Goal: Task Accomplishment & Management: Use online tool/utility

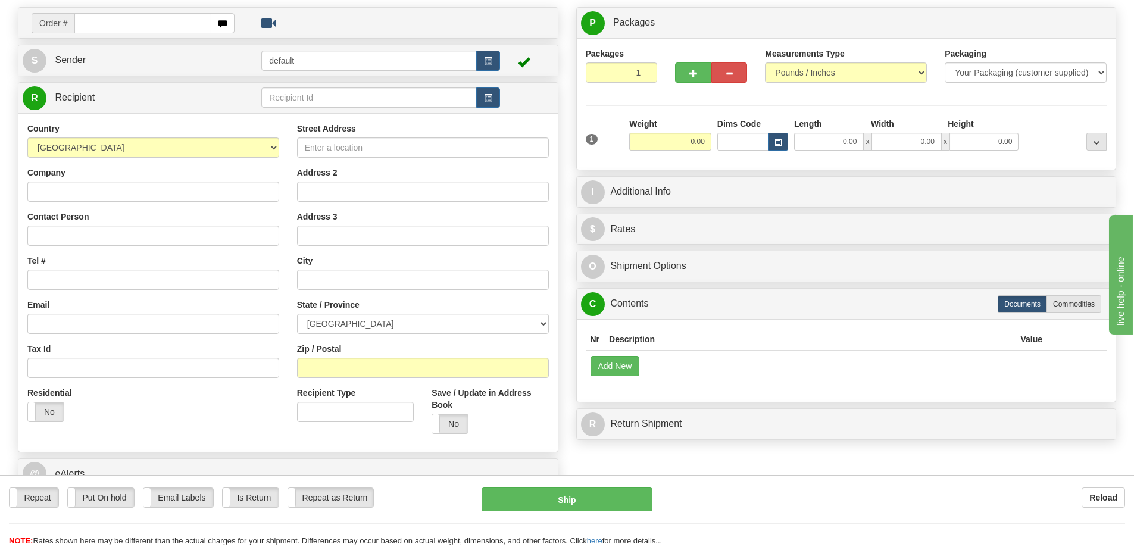
scroll to position [119, 0]
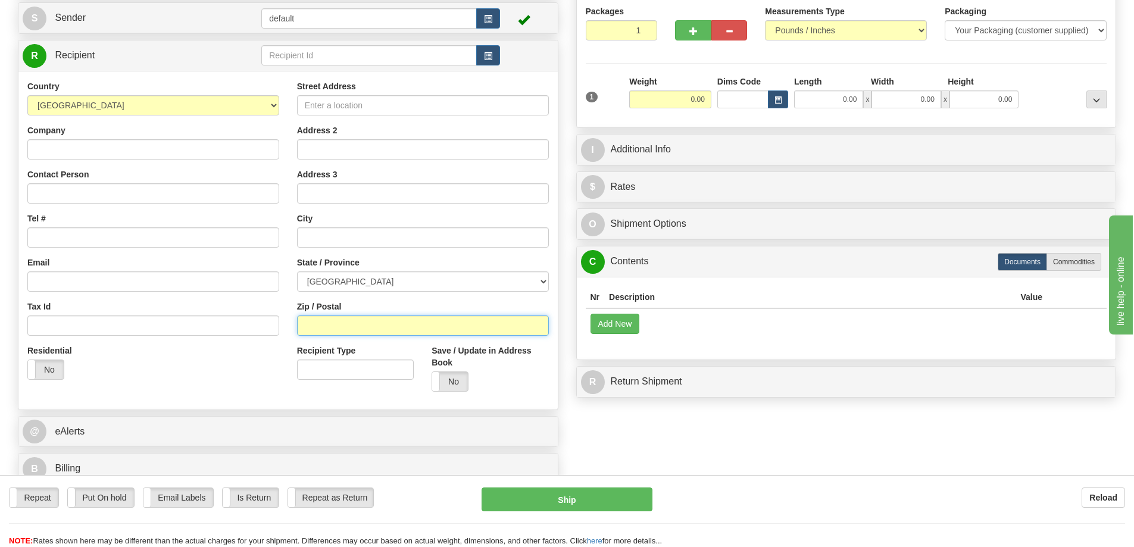
click at [397, 324] on input "Zip / Postal" at bounding box center [423, 325] width 252 height 20
paste input "24HSGELMT-1"
type input "2"
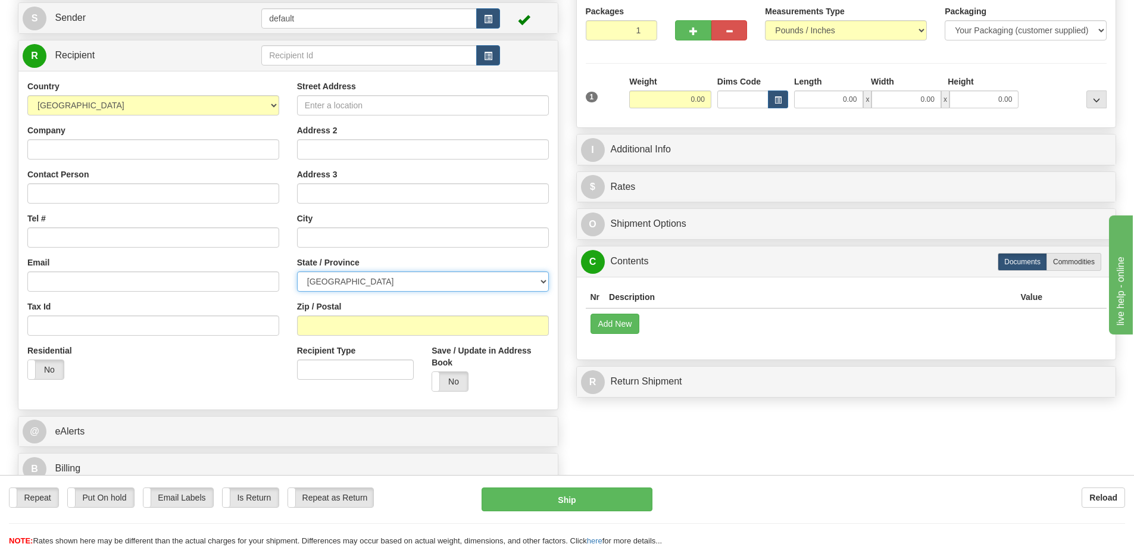
click at [496, 287] on select "[GEOGRAPHIC_DATA] [GEOGRAPHIC_DATA] [GEOGRAPHIC_DATA] [GEOGRAPHIC_DATA] [GEOGRA…" at bounding box center [423, 281] width 252 height 20
select select "QC"
click at [297, 271] on select "[GEOGRAPHIC_DATA] [GEOGRAPHIC_DATA] [GEOGRAPHIC_DATA] [GEOGRAPHIC_DATA] [GEOGRA…" at bounding box center [423, 281] width 252 height 20
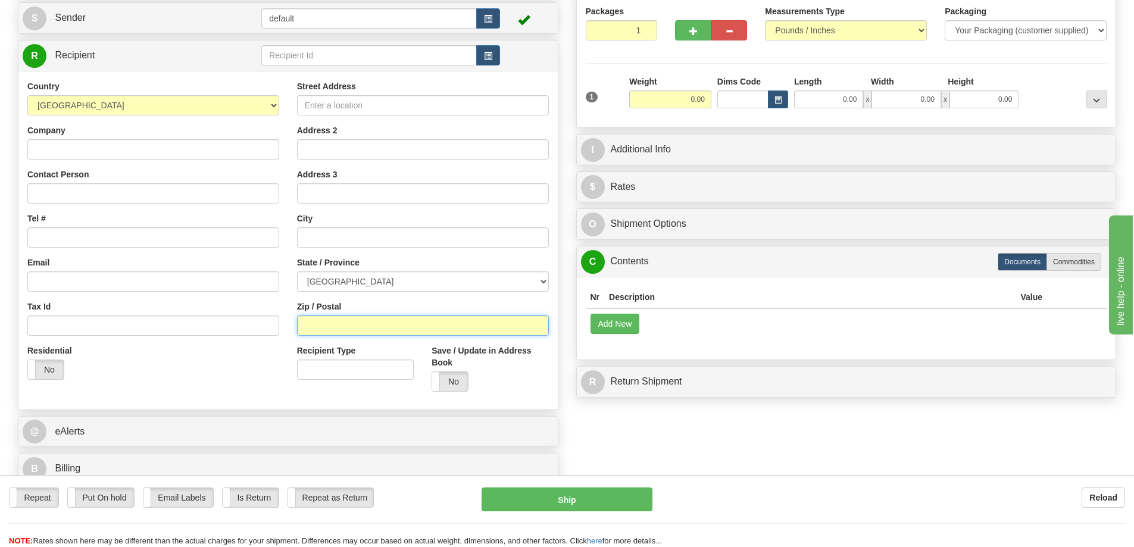
click at [389, 334] on input "Zip / Postal" at bounding box center [423, 325] width 252 height 20
paste input "J0M 1C0"
type input "J0M 1C0"
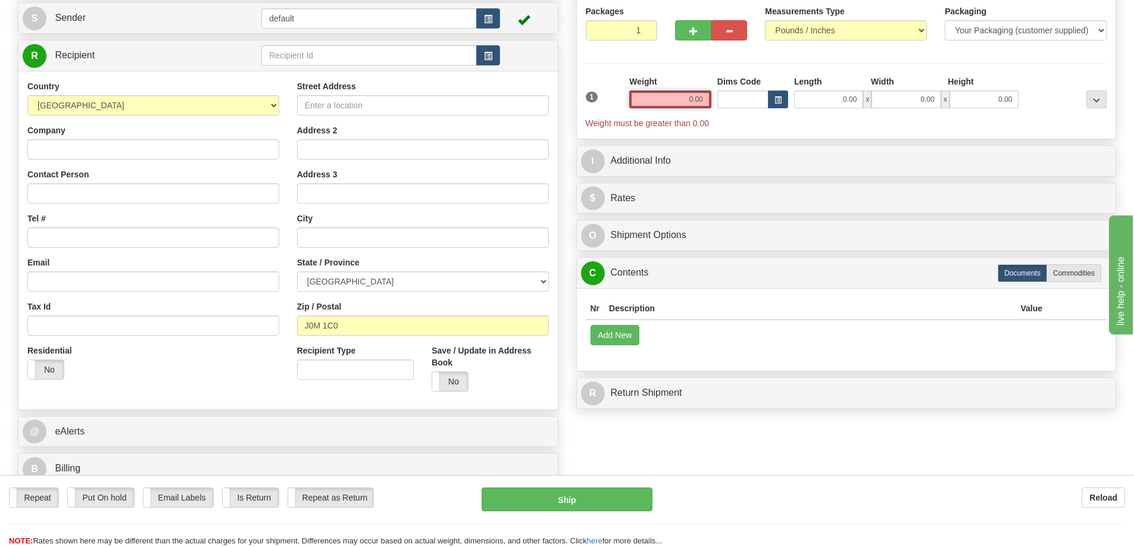
drag, startPoint x: 676, startPoint y: 97, endPoint x: 924, endPoint y: 82, distance: 248.7
click at [924, 82] on div "1 Weight 0.00 Dims Code 0.00" at bounding box center [846, 103] width 527 height 54
type input "7.00"
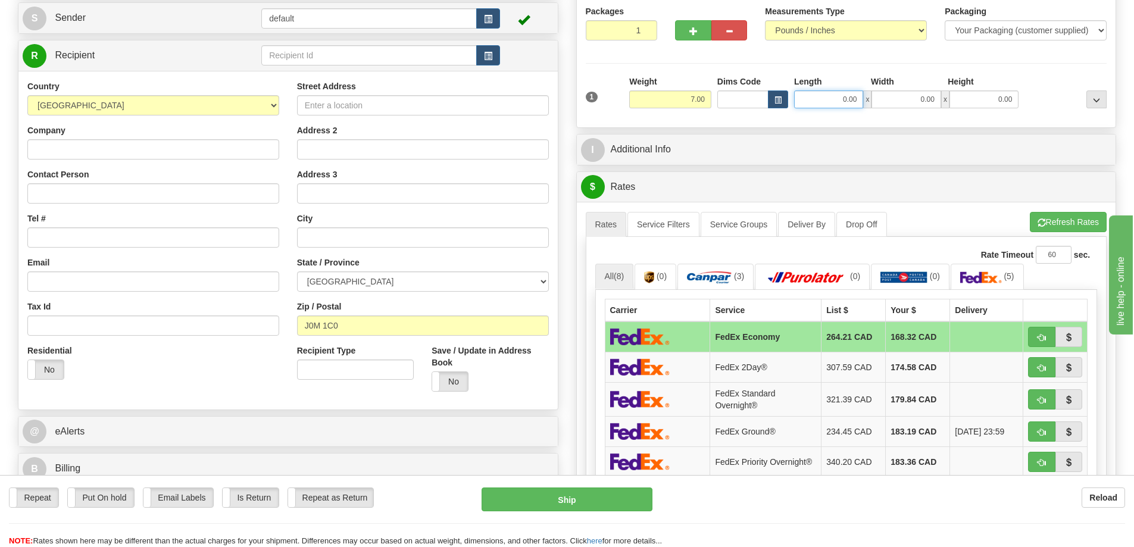
drag, startPoint x: 836, startPoint y: 100, endPoint x: 1055, endPoint y: 86, distance: 220.1
click at [1055, 86] on div "1 Weight 7.00 Dims Code 0.00" at bounding box center [846, 97] width 527 height 42
type input "10.25"
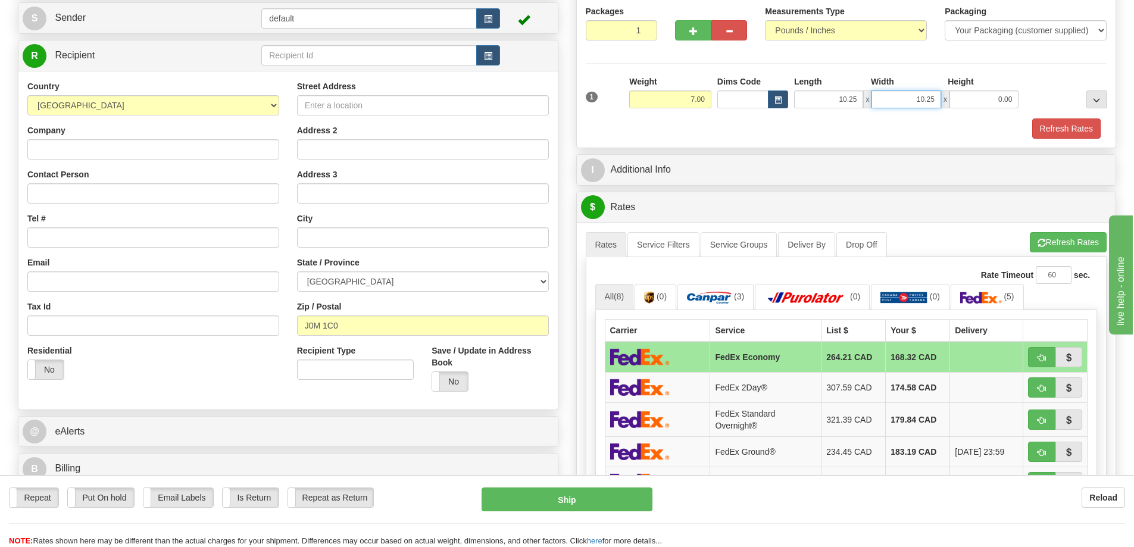
type input "10.25"
type input "20.00"
click at [1055, 139] on div "Packages 1 1 Measurements Type" at bounding box center [846, 72] width 539 height 152
click at [1054, 136] on button "Refresh Rates" at bounding box center [1066, 128] width 68 height 20
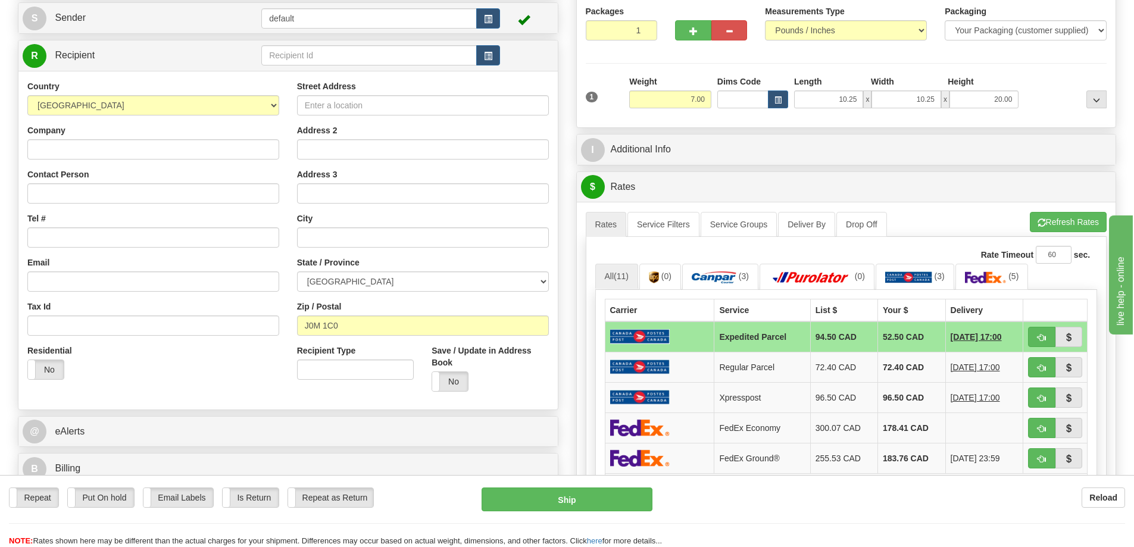
scroll to position [60, 0]
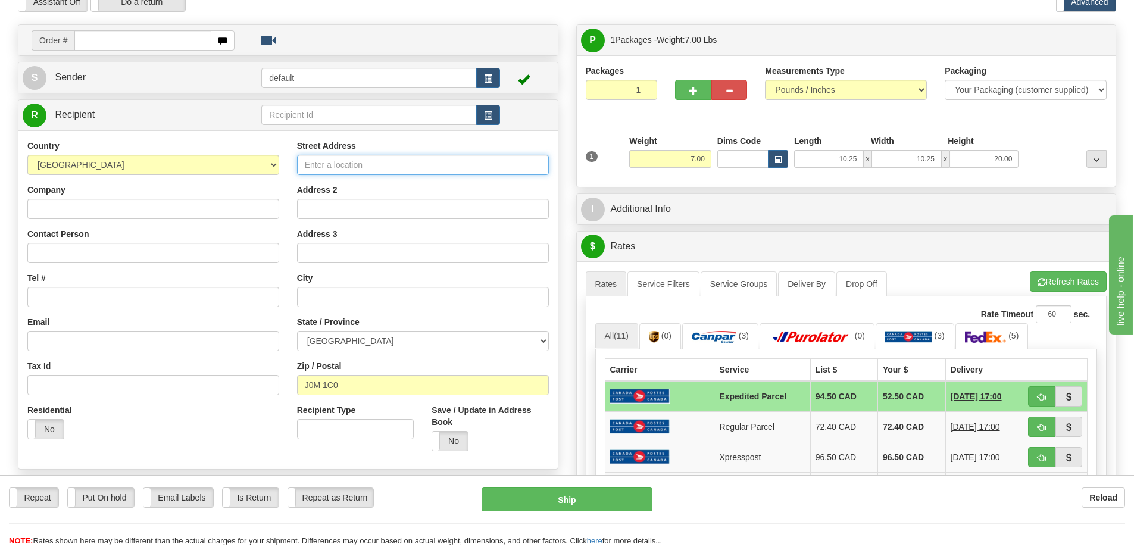
click at [417, 165] on input "Street Address" at bounding box center [423, 165] width 252 height 20
click at [343, 158] on input "Street Address" at bounding box center [423, 165] width 252 height 20
paste input "PO BOX 1512"
type input "PO BOX 1512"
click at [1051, 280] on button "Refresh Rates" at bounding box center [1068, 281] width 77 height 20
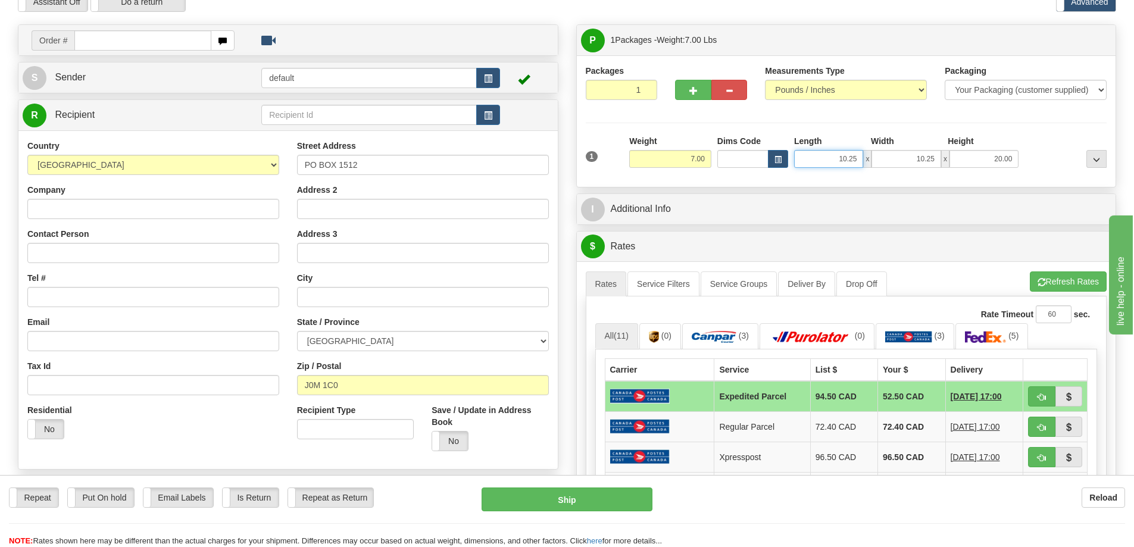
drag, startPoint x: 825, startPoint y: 154, endPoint x: 930, endPoint y: 155, distance: 104.8
click at [930, 155] on div "10.25 x 10.25 x 20.00" at bounding box center [906, 159] width 224 height 18
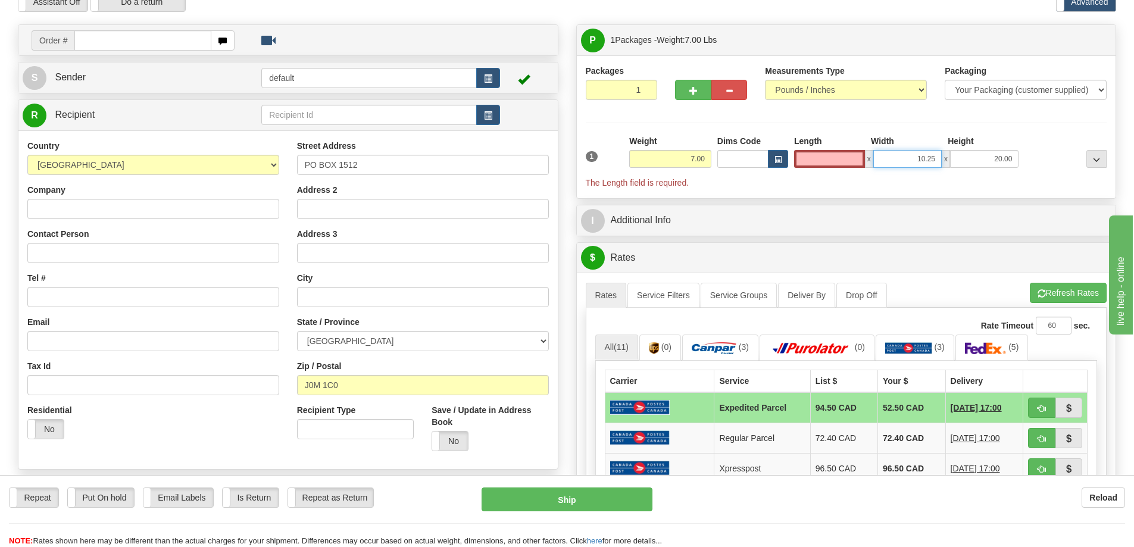
type input "0.00"
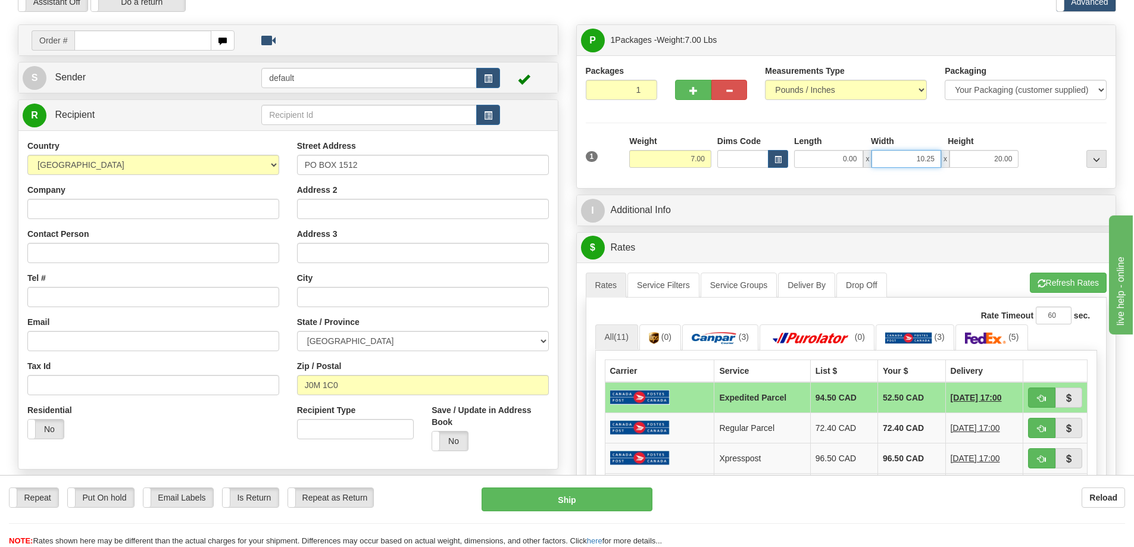
drag, startPoint x: 902, startPoint y: 163, endPoint x: 1017, endPoint y: 167, distance: 114.4
click at [1017, 167] on div "0.00 x 10.25 x 20.00" at bounding box center [906, 159] width 224 height 18
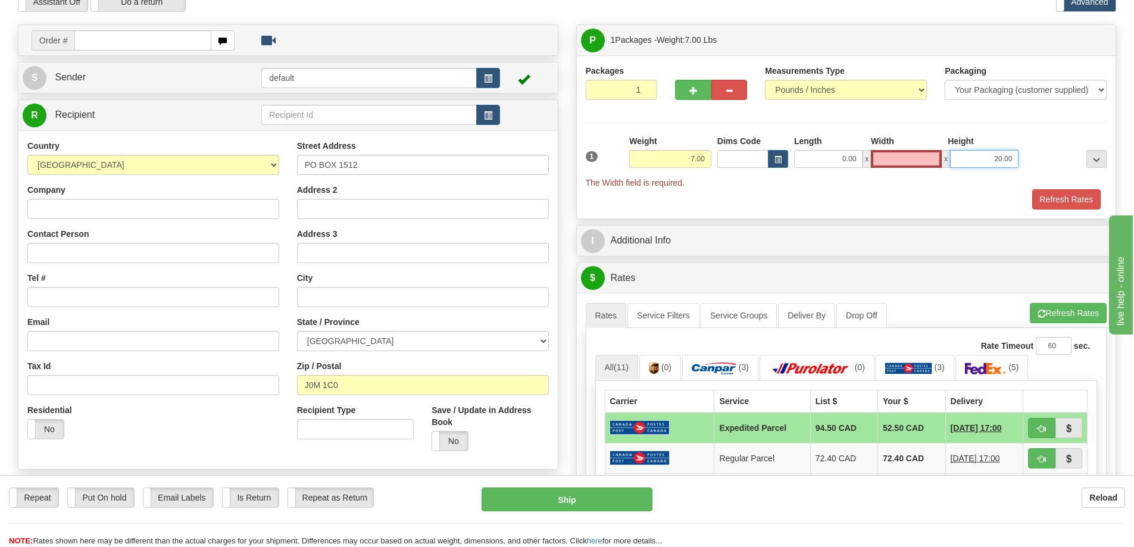
type input "0.00"
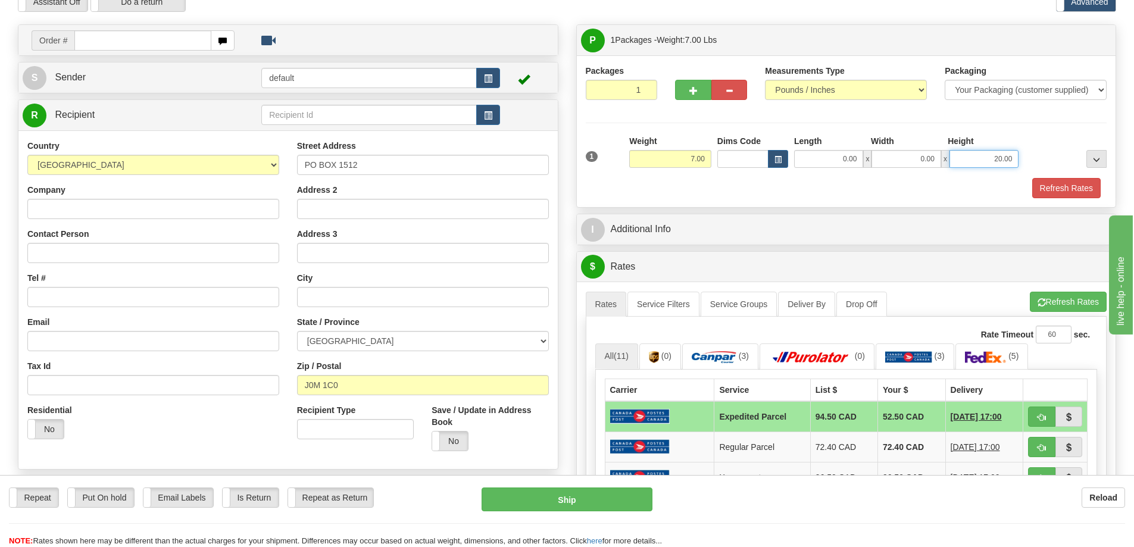
drag, startPoint x: 989, startPoint y: 162, endPoint x: 1034, endPoint y: 163, distance: 44.6
click at [1034, 163] on div "1 Weight 7.00 Dims Code 0.00" at bounding box center [846, 156] width 527 height 42
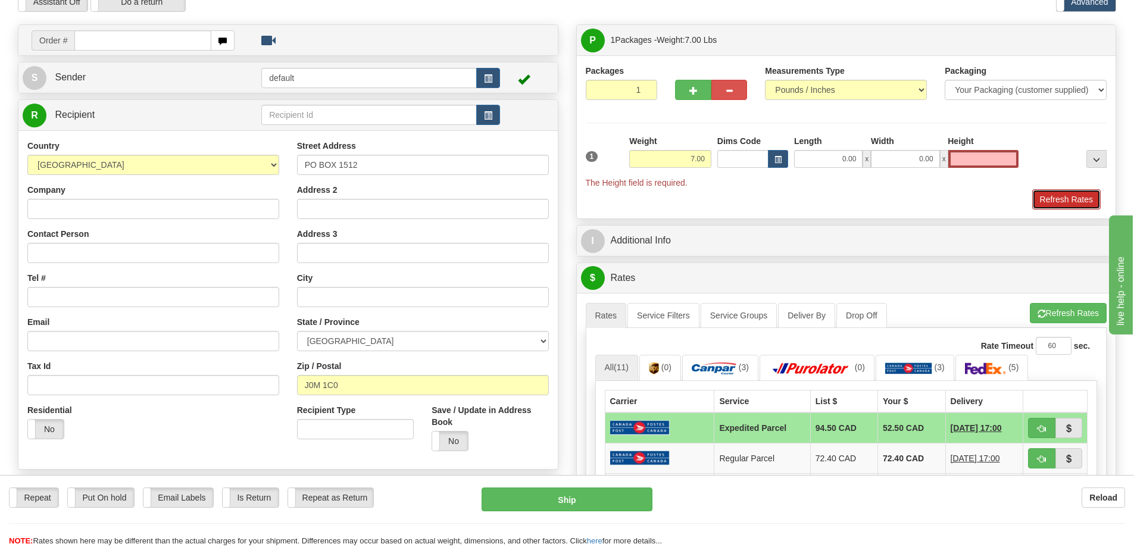
type input "0.00"
click at [1065, 201] on div "Packages 1 1 Measurements Type" at bounding box center [846, 136] width 539 height 163
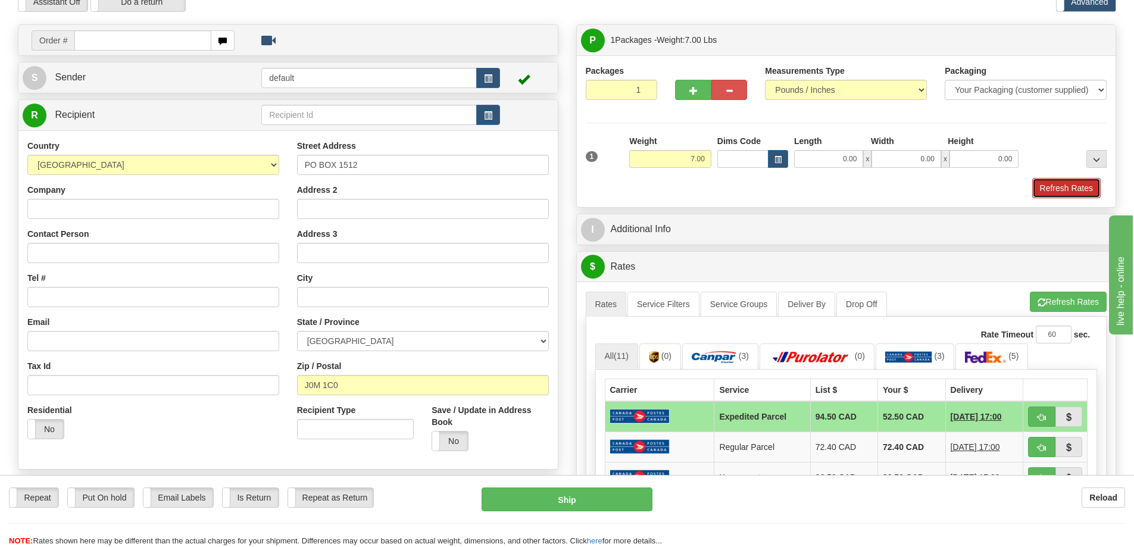
click at [1066, 189] on button "Refresh Rates" at bounding box center [1066, 188] width 68 height 20
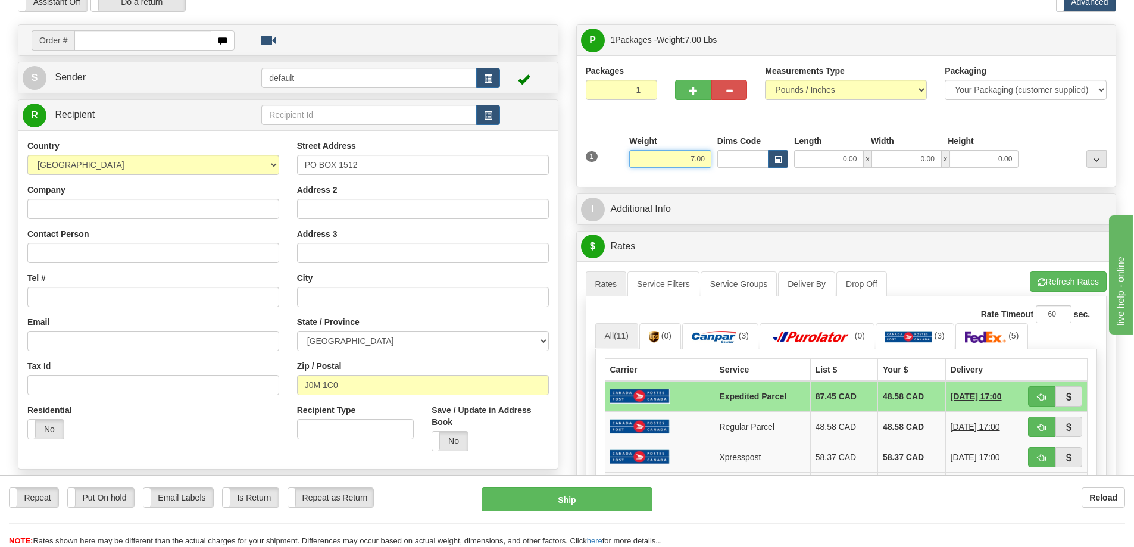
drag, startPoint x: 674, startPoint y: 158, endPoint x: 758, endPoint y: 164, distance: 84.1
click at [758, 164] on div "1 Weight 7.00 Dims Code 0.00" at bounding box center [846, 156] width 527 height 42
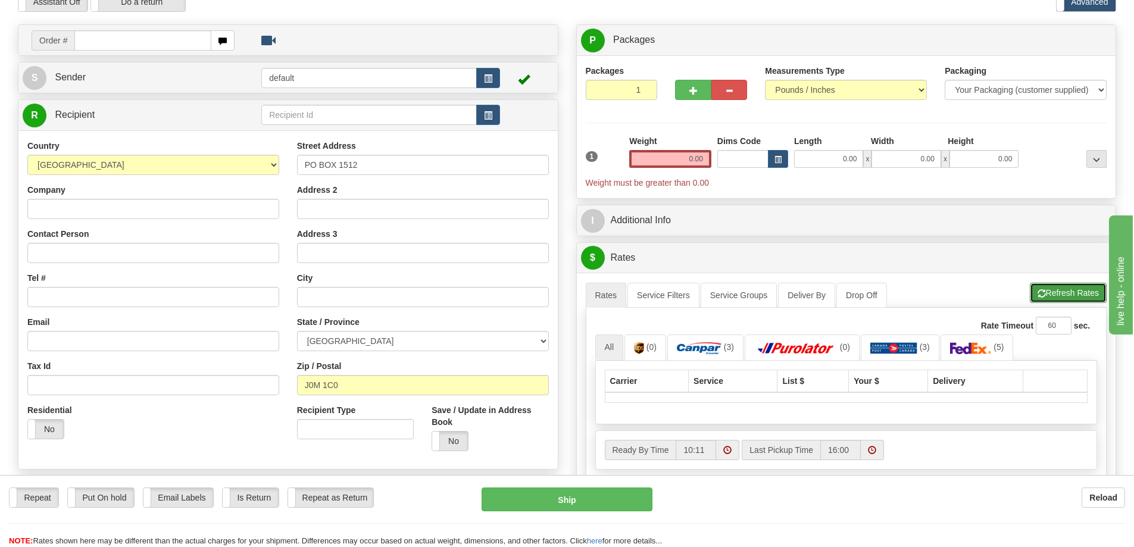
click at [1061, 291] on button "Refresh Rates" at bounding box center [1068, 293] width 77 height 20
click at [1074, 287] on button "Refresh Rates" at bounding box center [1068, 293] width 77 height 20
drag, startPoint x: 663, startPoint y: 156, endPoint x: 776, endPoint y: 165, distance: 113.5
click at [776, 165] on div "1 Weight 0.00 Dims Code 0.00" at bounding box center [846, 162] width 527 height 54
type input "7.00"
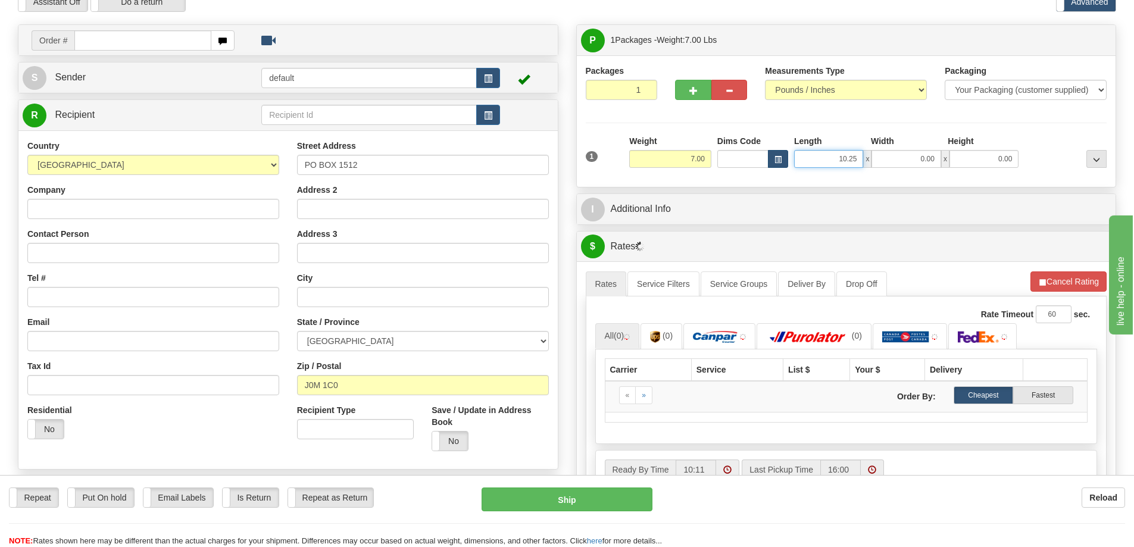
type input "10.25"
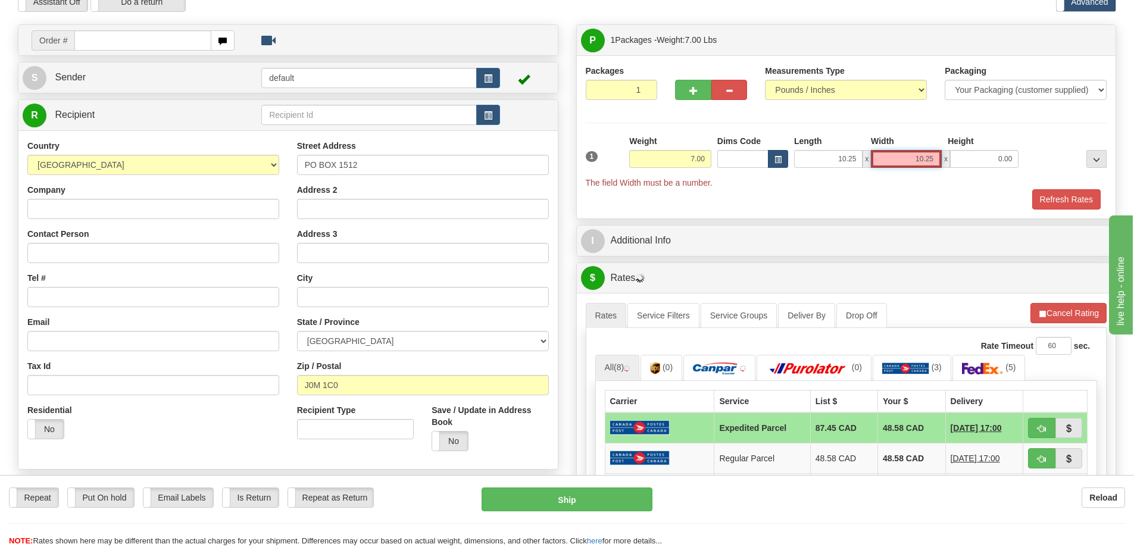
type input "10.25"
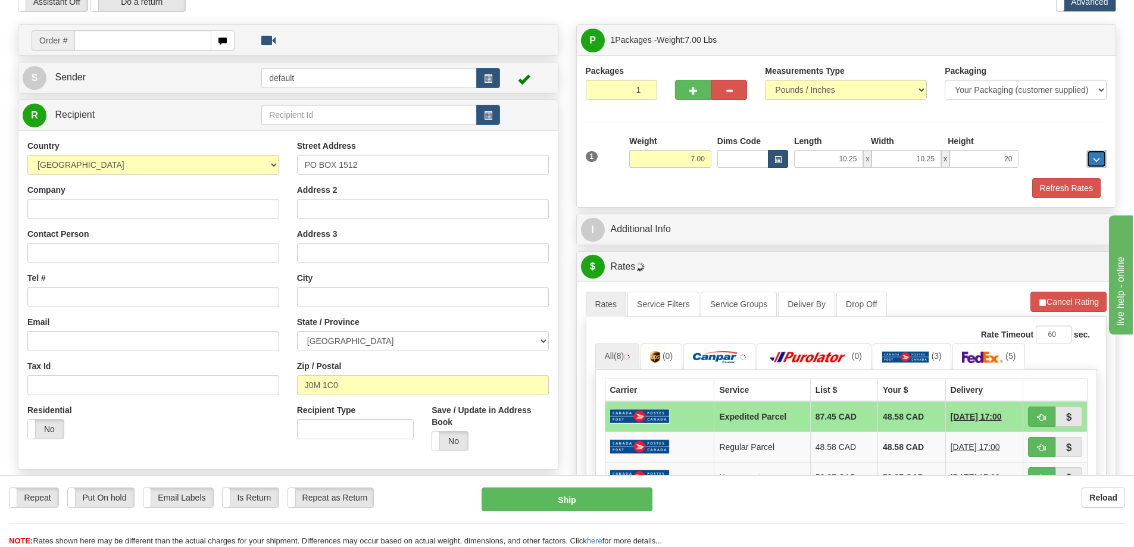
type input "20.00"
click at [1053, 185] on button "Refresh Rates" at bounding box center [1066, 188] width 68 height 20
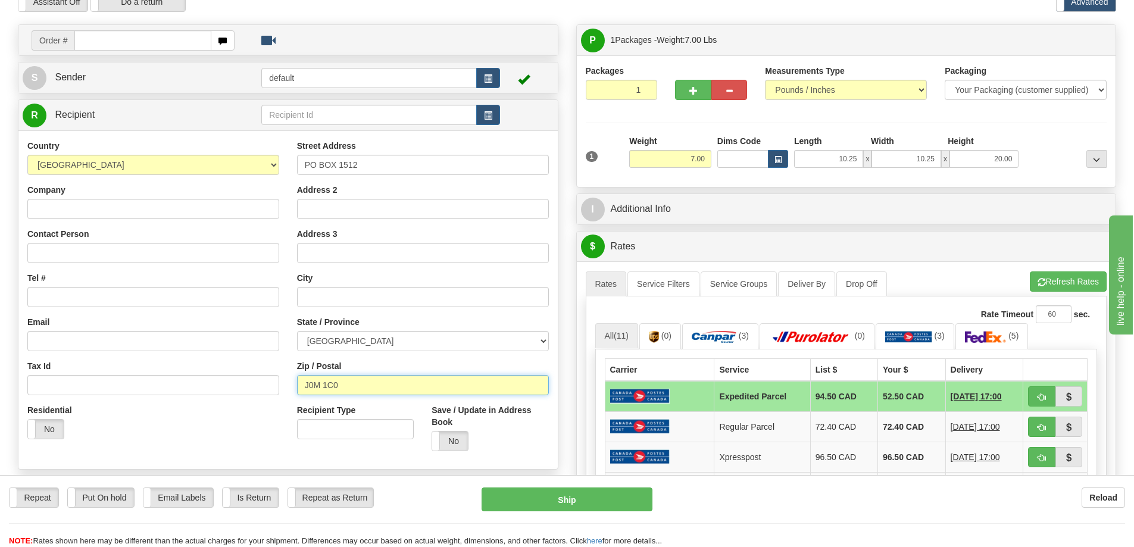
drag, startPoint x: 410, startPoint y: 382, endPoint x: 259, endPoint y: 384, distance: 150.6
click at [259, 384] on div "Country [GEOGRAPHIC_DATA] [GEOGRAPHIC_DATA] [GEOGRAPHIC_DATA] [GEOGRAPHIC_DATA]…" at bounding box center [287, 300] width 539 height 320
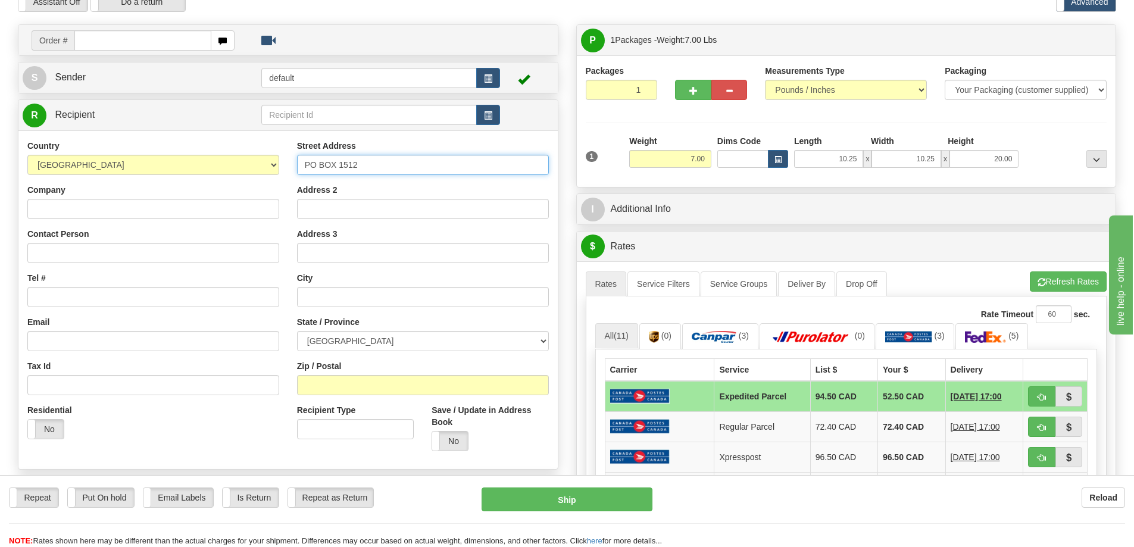
drag, startPoint x: 393, startPoint y: 173, endPoint x: 159, endPoint y: 186, distance: 234.9
click at [159, 186] on div "Country [GEOGRAPHIC_DATA] [GEOGRAPHIC_DATA] [GEOGRAPHIC_DATA] [GEOGRAPHIC_DATA]…" at bounding box center [287, 300] width 539 height 320
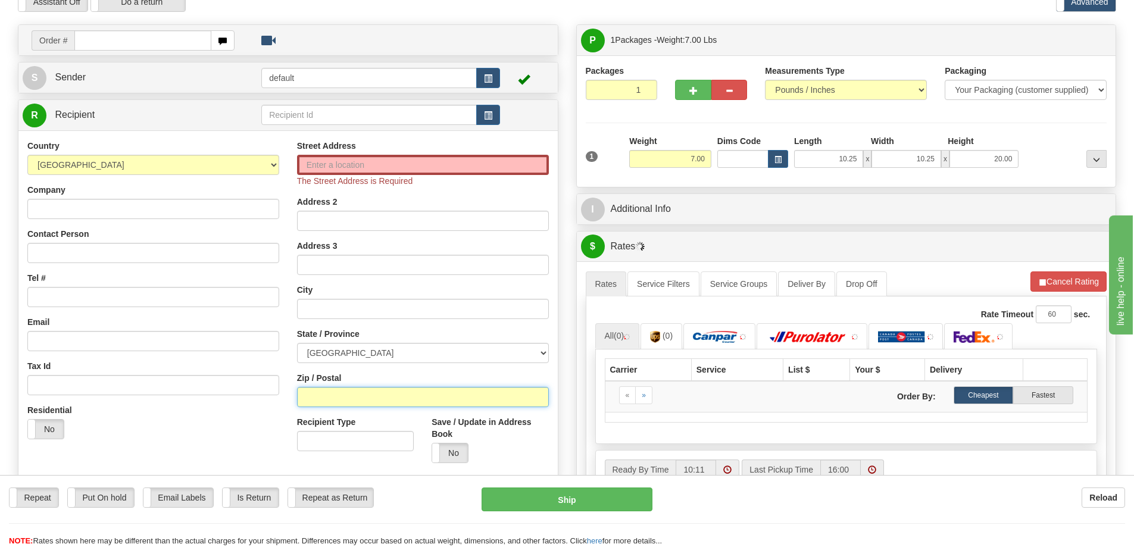
click at [344, 398] on input "Zip / Postal" at bounding box center [423, 397] width 252 height 20
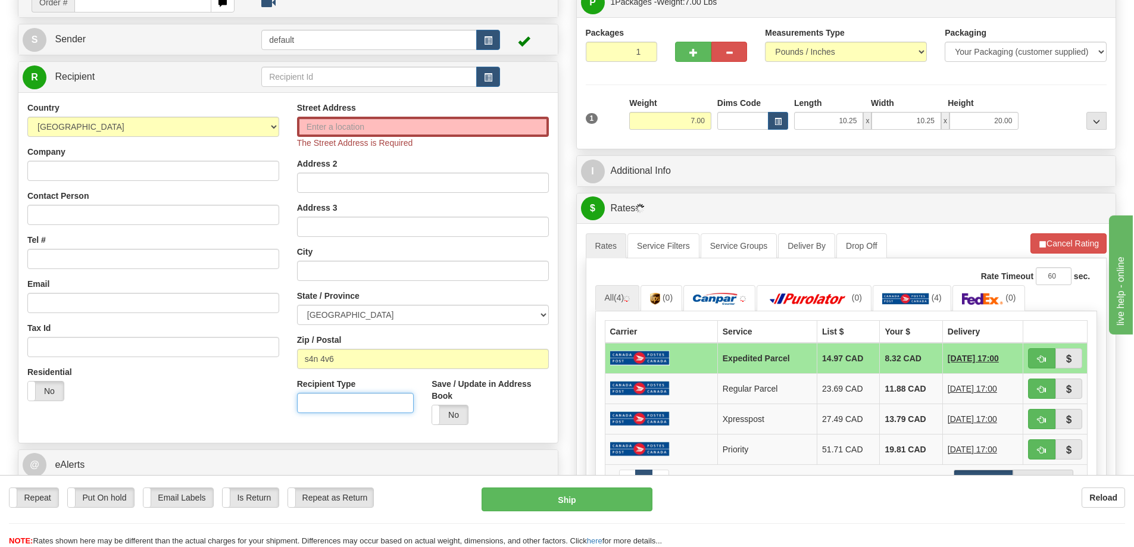
scroll to position [119, 0]
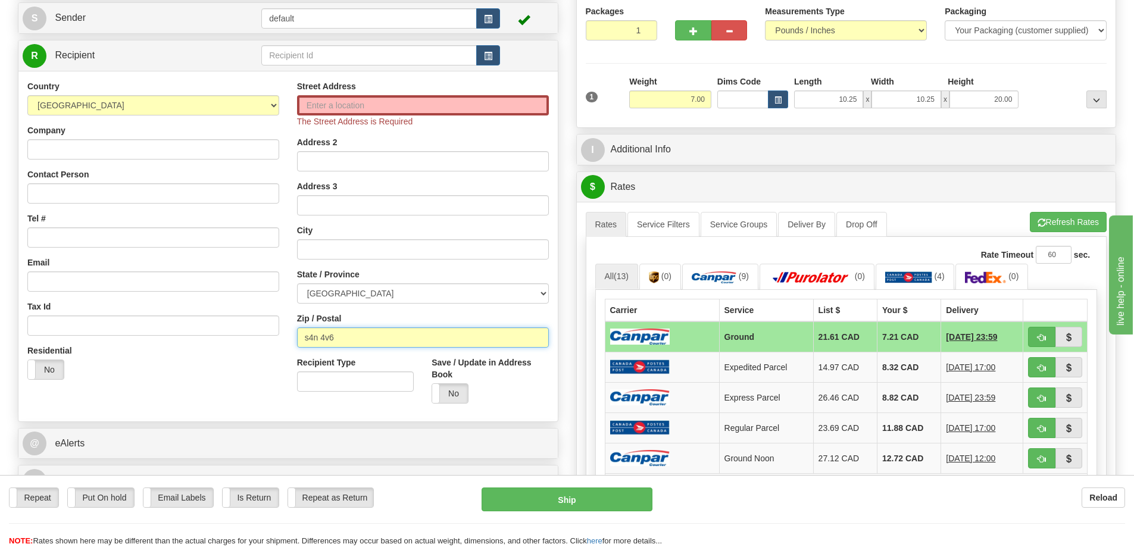
drag, startPoint x: 358, startPoint y: 344, endPoint x: 213, endPoint y: 357, distance: 146.4
click at [213, 357] on div "Country [GEOGRAPHIC_DATA] [GEOGRAPHIC_DATA] [GEOGRAPHIC_DATA] [GEOGRAPHIC_DATA]…" at bounding box center [287, 246] width 539 height 332
paste input "PO BOX 1512"
type input "P"
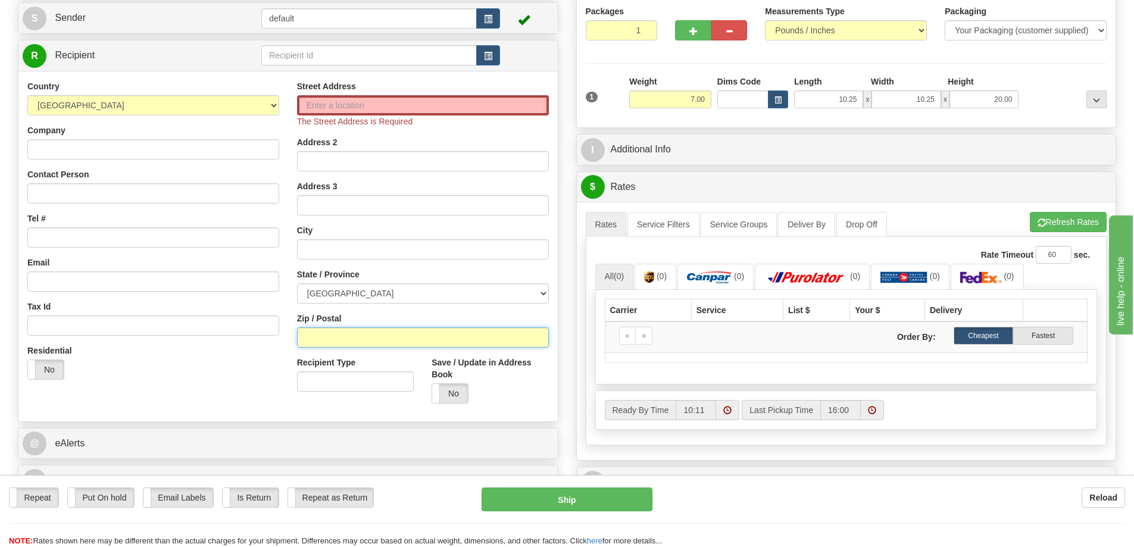
click at [324, 332] on input "Zip / Postal" at bounding box center [423, 337] width 252 height 20
paste input "J0M 1C0"
type input "J0M 1C0"
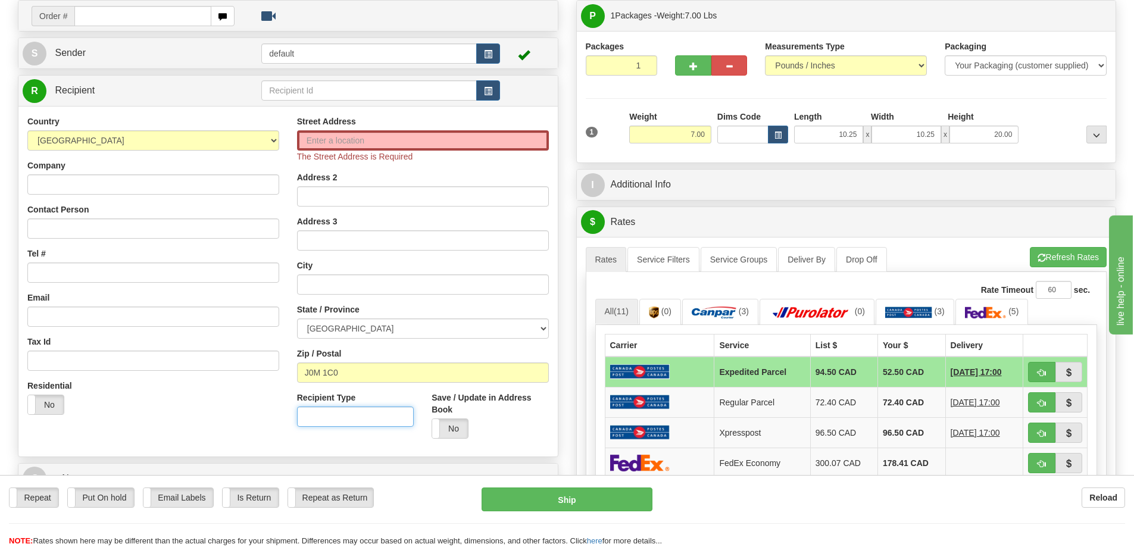
scroll to position [83, 0]
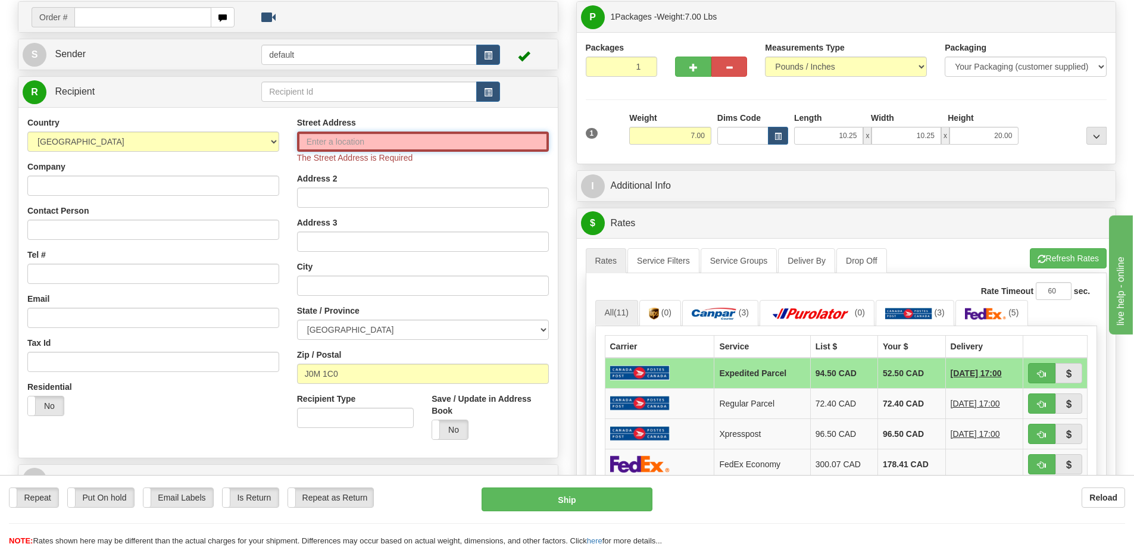
click at [417, 143] on input "Street Address" at bounding box center [423, 142] width 252 height 20
paste input "PO BOX 1512"
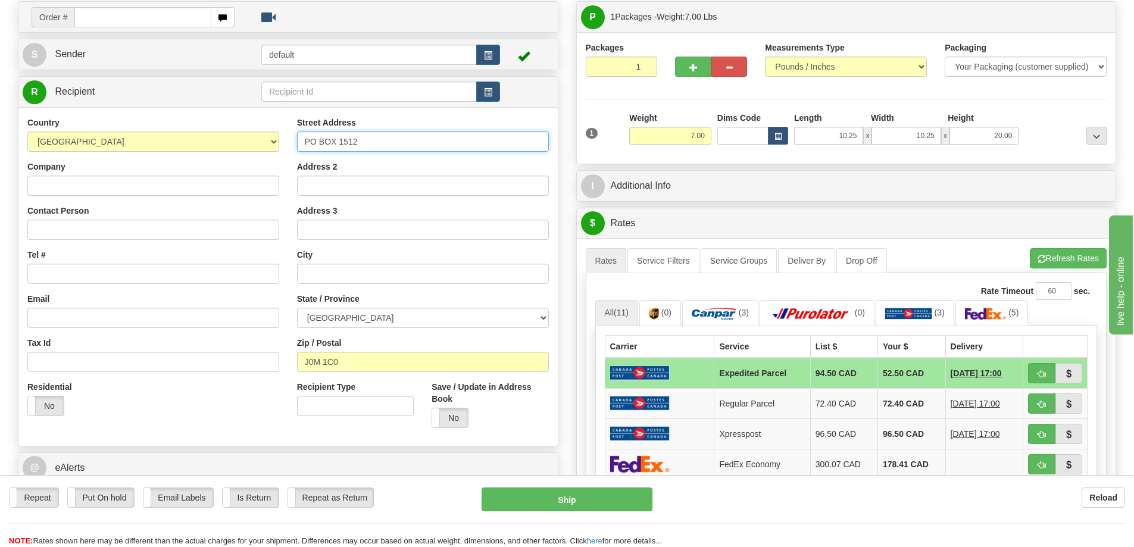
type input "PO BOX 1512"
click at [1078, 253] on button "Refresh Rates" at bounding box center [1068, 258] width 77 height 20
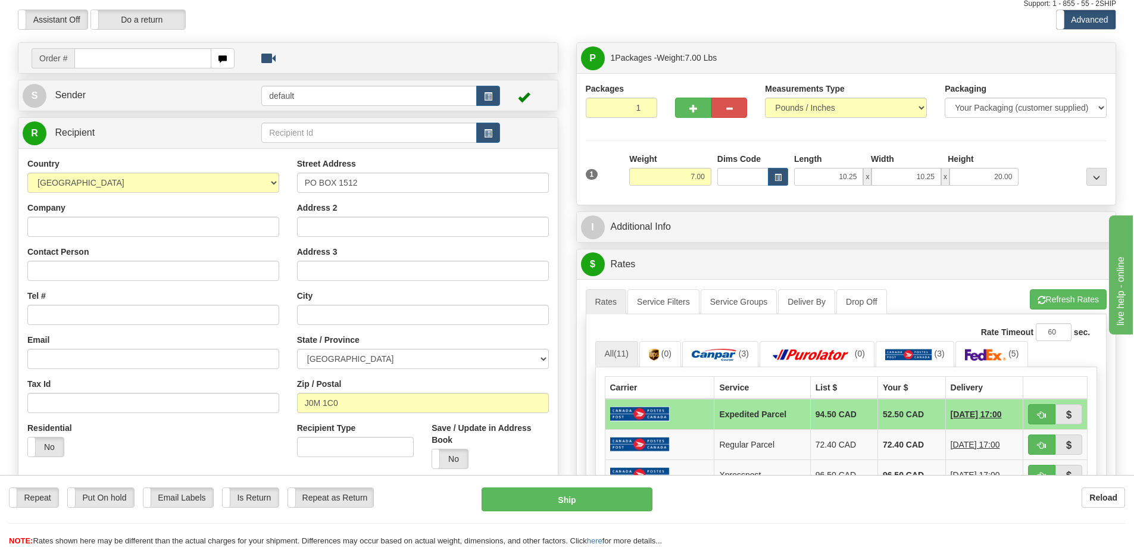
scroll to position [0, 0]
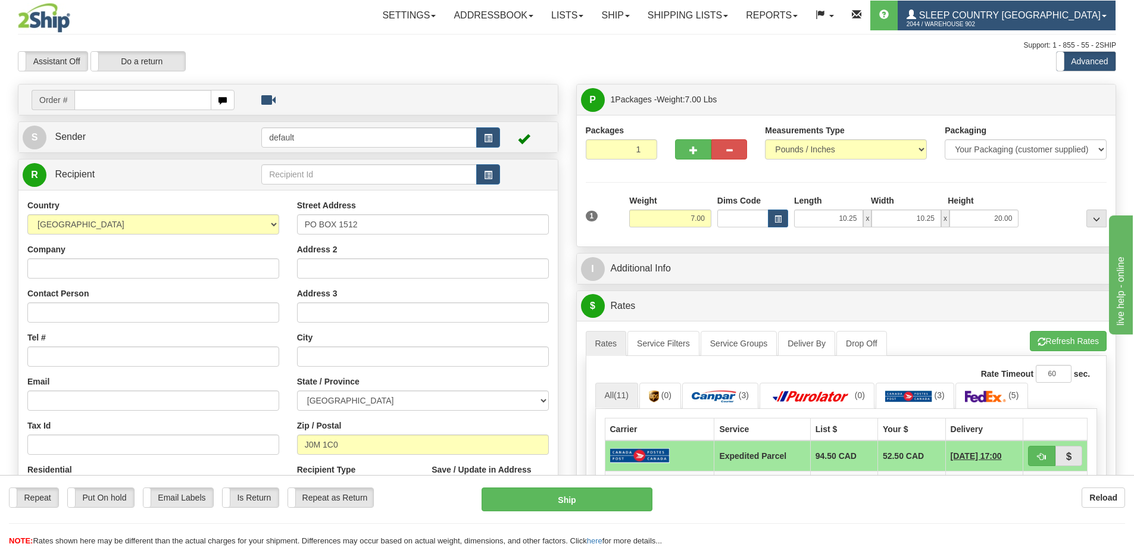
click at [1063, 17] on span "Sleep Country [GEOGRAPHIC_DATA]" at bounding box center [1008, 15] width 185 height 10
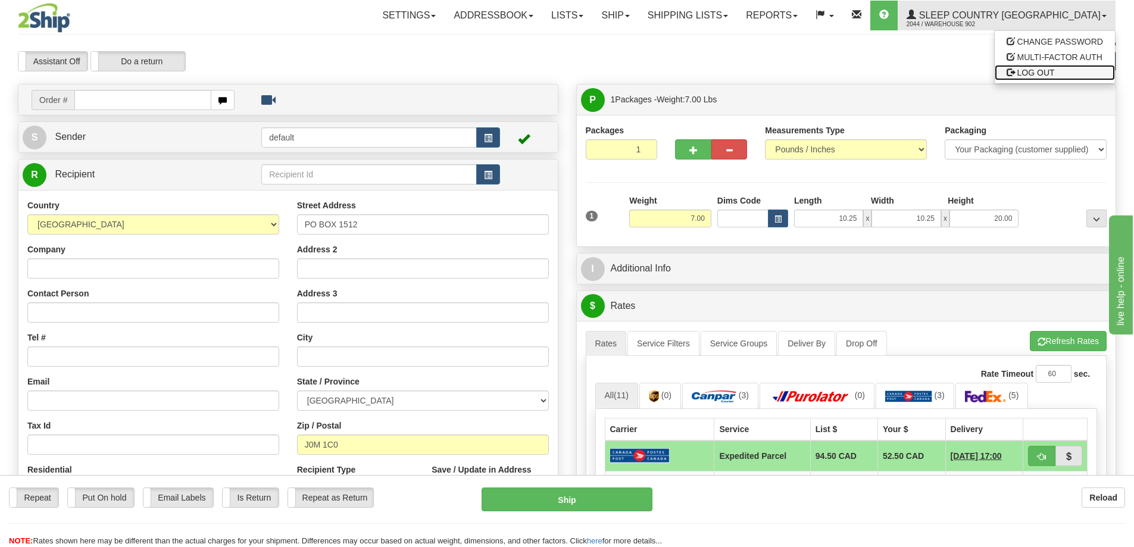
click at [1060, 71] on link "LOG OUT" at bounding box center [1055, 72] width 120 height 15
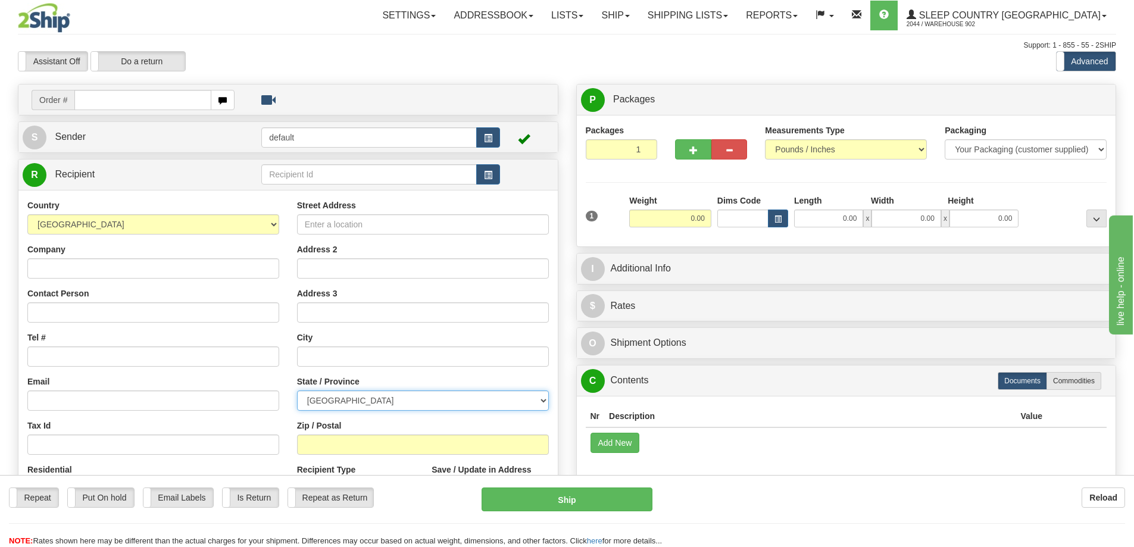
click at [494, 401] on select "[GEOGRAPHIC_DATA] [GEOGRAPHIC_DATA] [GEOGRAPHIC_DATA] [GEOGRAPHIC_DATA] [GEOGRA…" at bounding box center [423, 400] width 252 height 20
select select "QC"
click at [297, 390] on select "[GEOGRAPHIC_DATA] [GEOGRAPHIC_DATA] [GEOGRAPHIC_DATA] [GEOGRAPHIC_DATA] [GEOGRA…" at bounding box center [423, 400] width 252 height 20
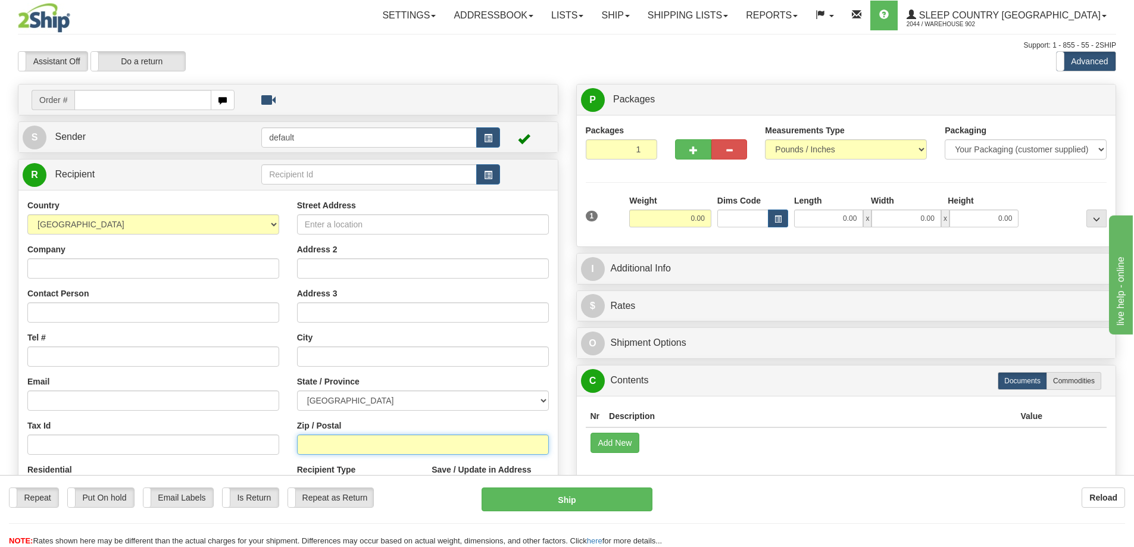
click at [400, 444] on input "Zip / Postal" at bounding box center [423, 445] width 252 height 20
paste input "J0M 1C0"
type input "J0M 1C0"
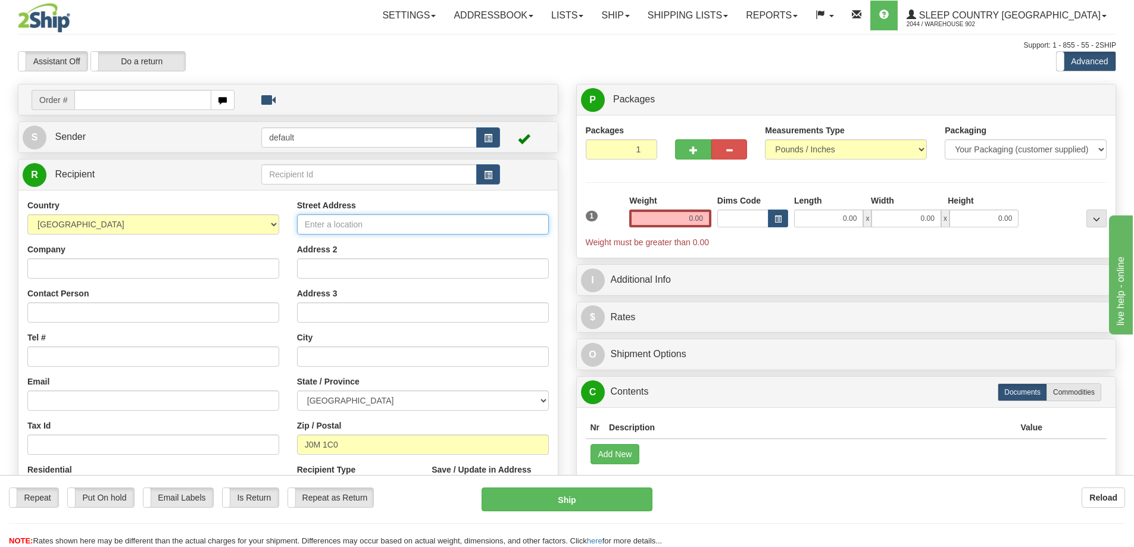
click at [383, 218] on input "Street Address" at bounding box center [423, 224] width 252 height 20
paste input "PO BOX 1512"
type input "PO BOX 1512"
drag, startPoint x: 688, startPoint y: 220, endPoint x: 825, endPoint y: 209, distance: 137.9
click at [825, 209] on div "1 Weight 0.00 Dims Code 0.00" at bounding box center [846, 222] width 527 height 54
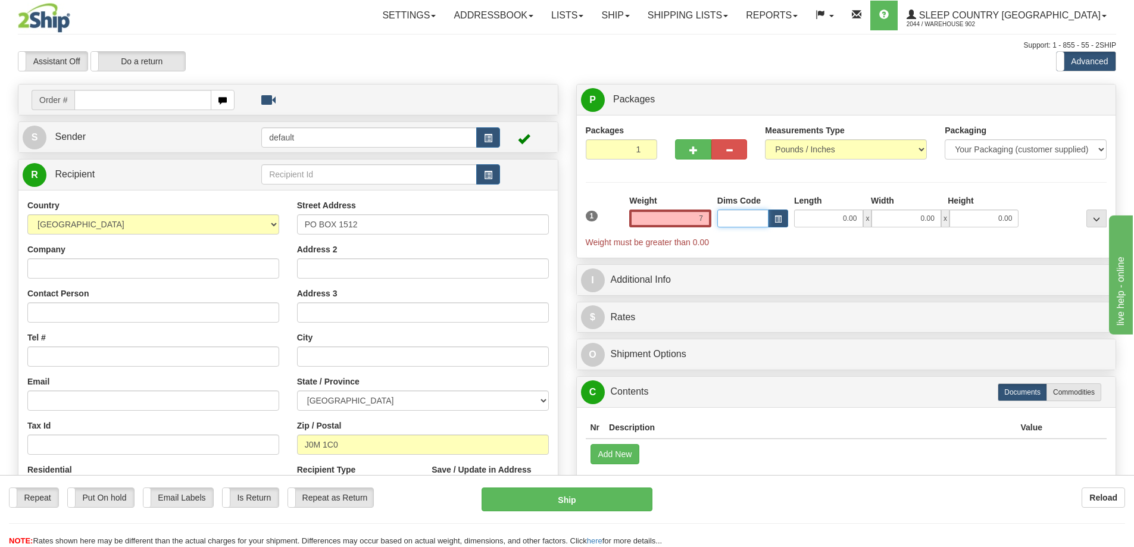
type input "7.00"
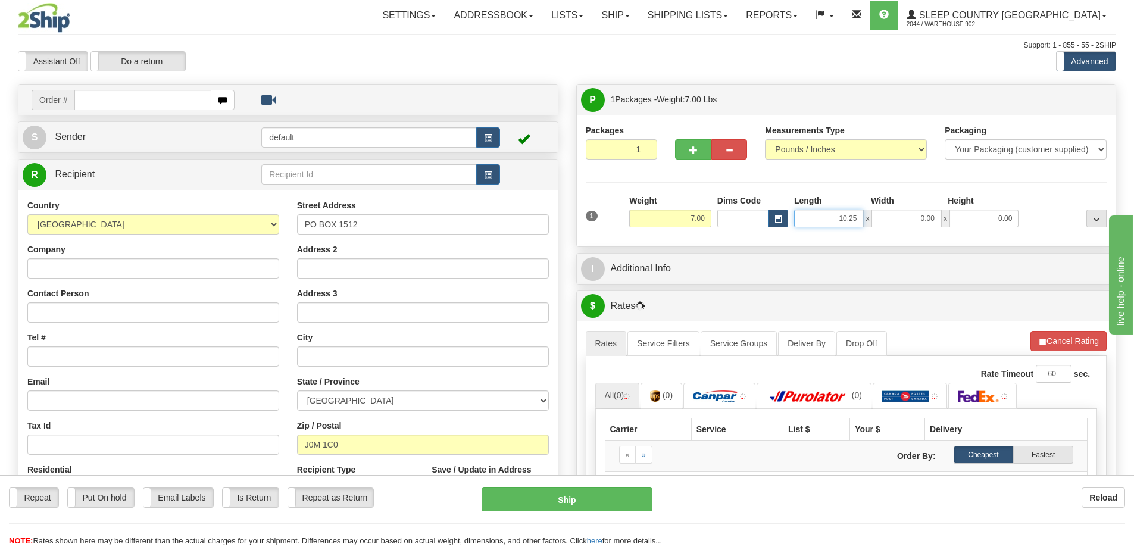
type input "10.25"
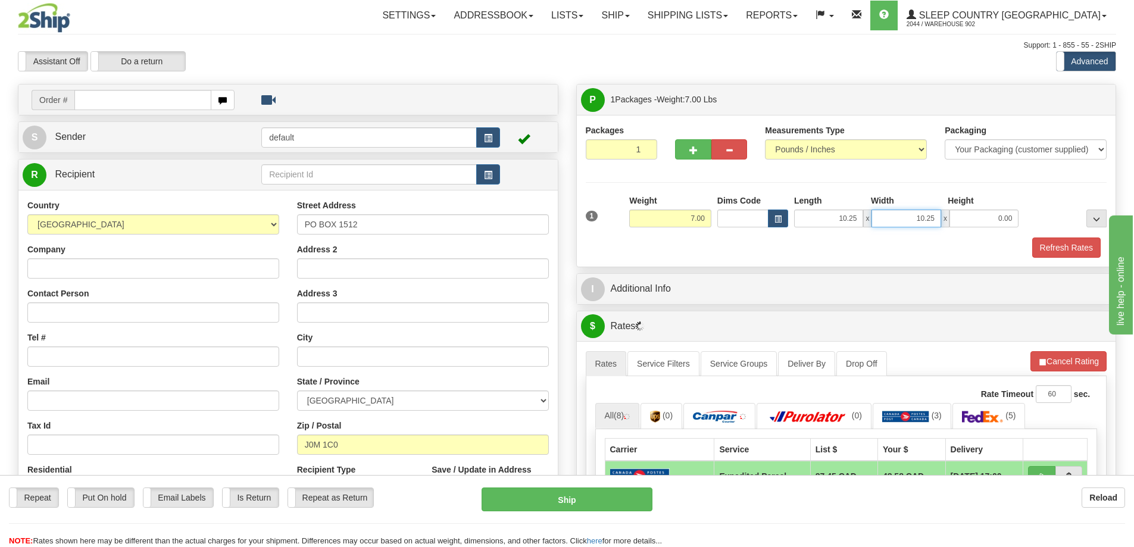
type input "10.25"
type input "20.00"
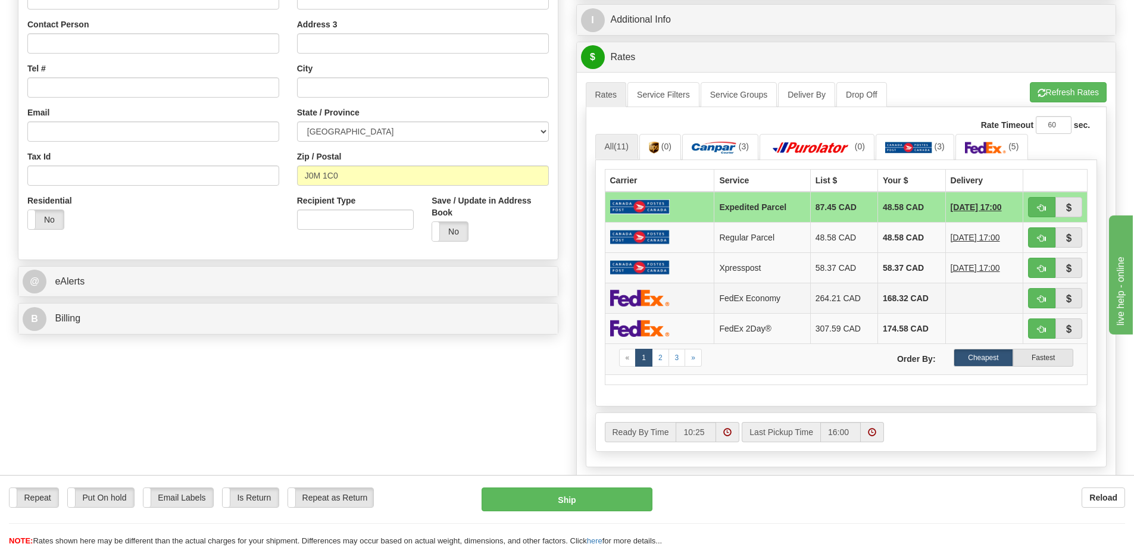
scroll to position [298, 0]
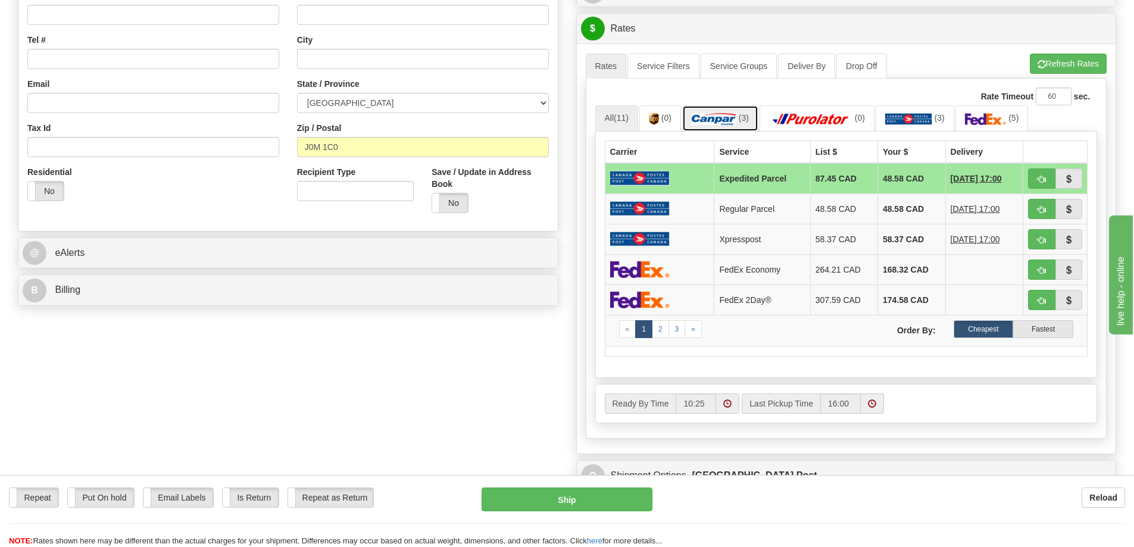
click at [730, 126] on link "(3)" at bounding box center [720, 118] width 76 height 26
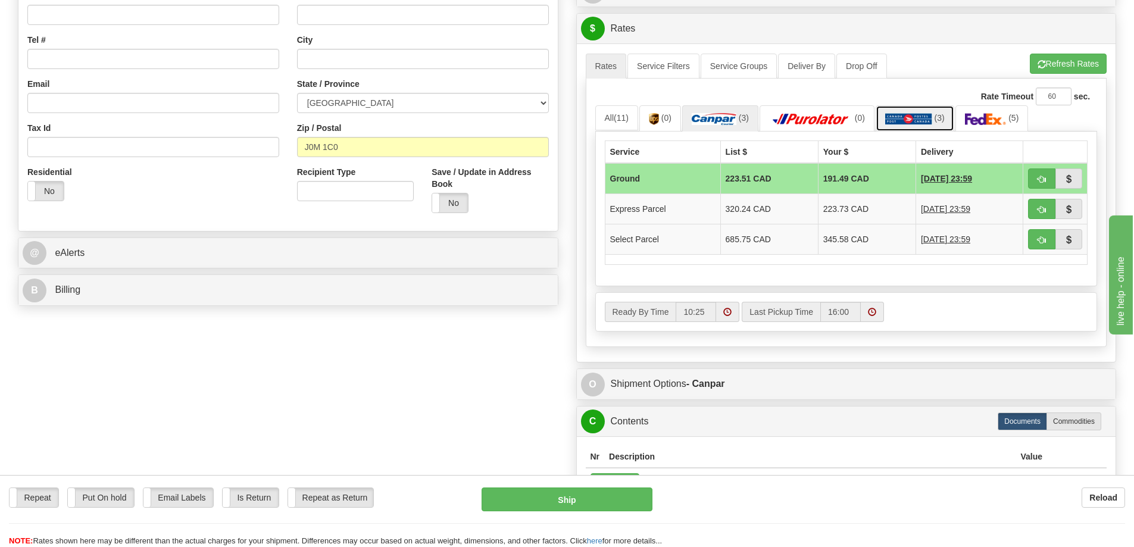
click at [923, 115] on img at bounding box center [908, 119] width 47 height 12
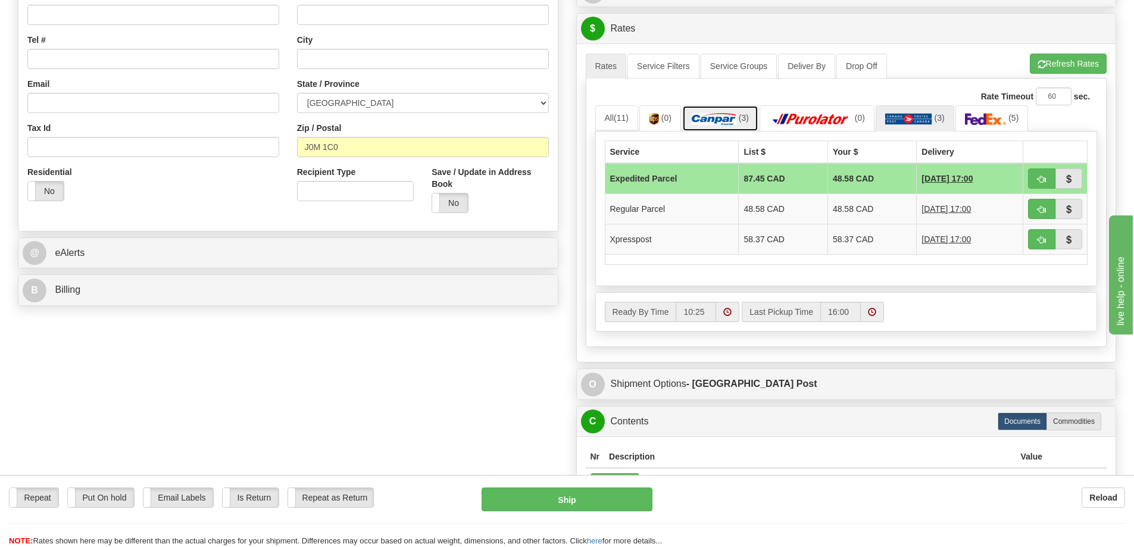
click at [732, 113] on img at bounding box center [714, 119] width 45 height 12
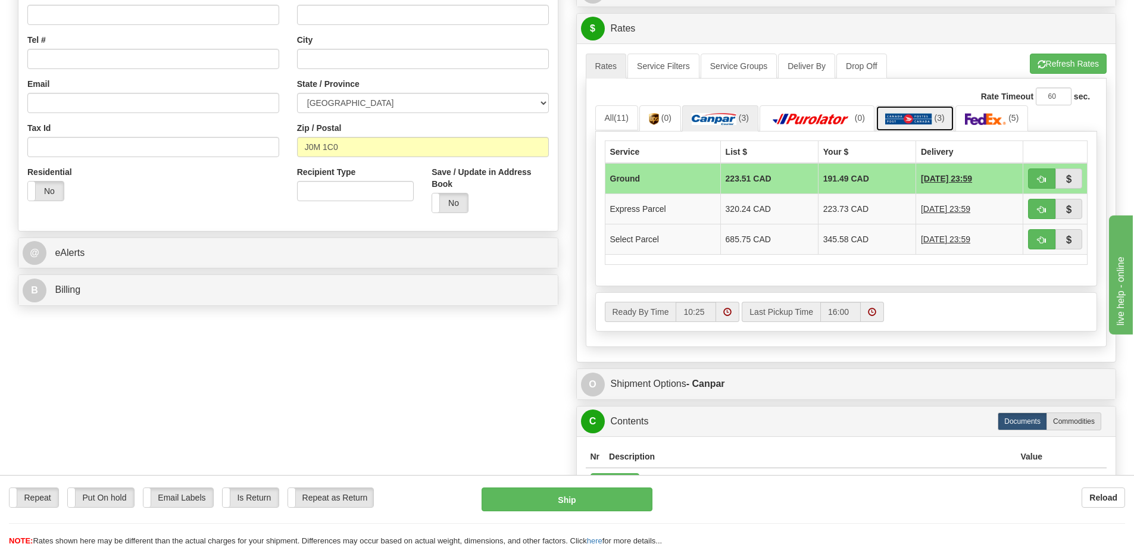
click at [924, 111] on link "(3)" at bounding box center [915, 118] width 79 height 26
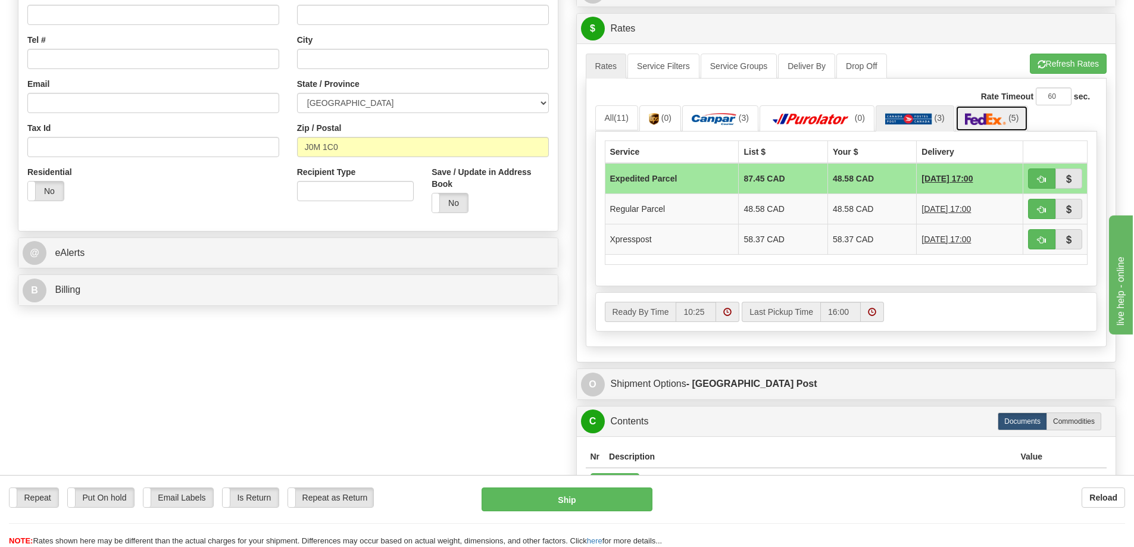
click at [1016, 114] on span "(5)" at bounding box center [1013, 118] width 10 height 10
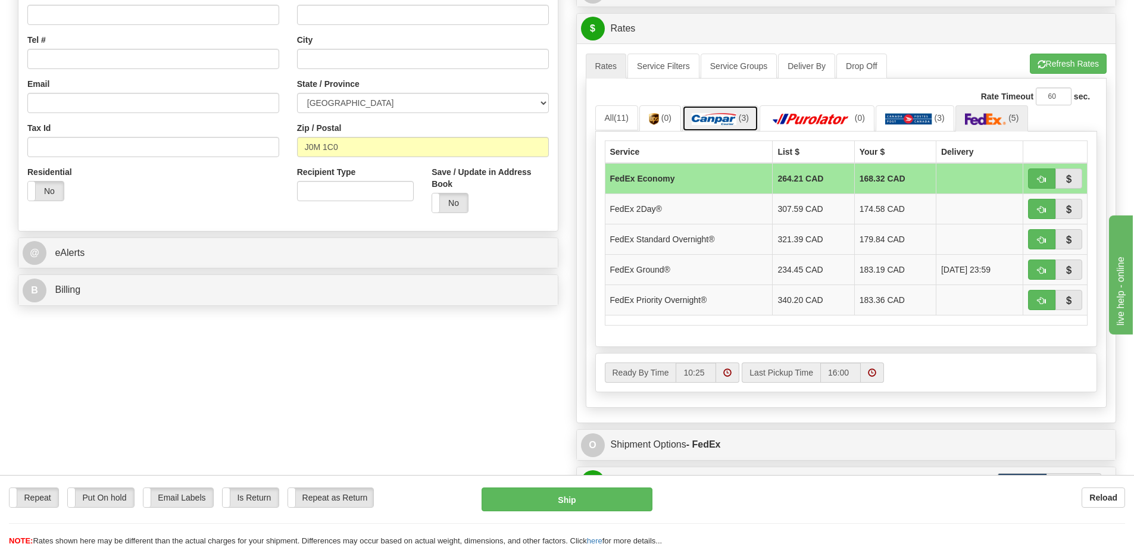
click at [738, 117] on link "(3)" at bounding box center [720, 118] width 76 height 26
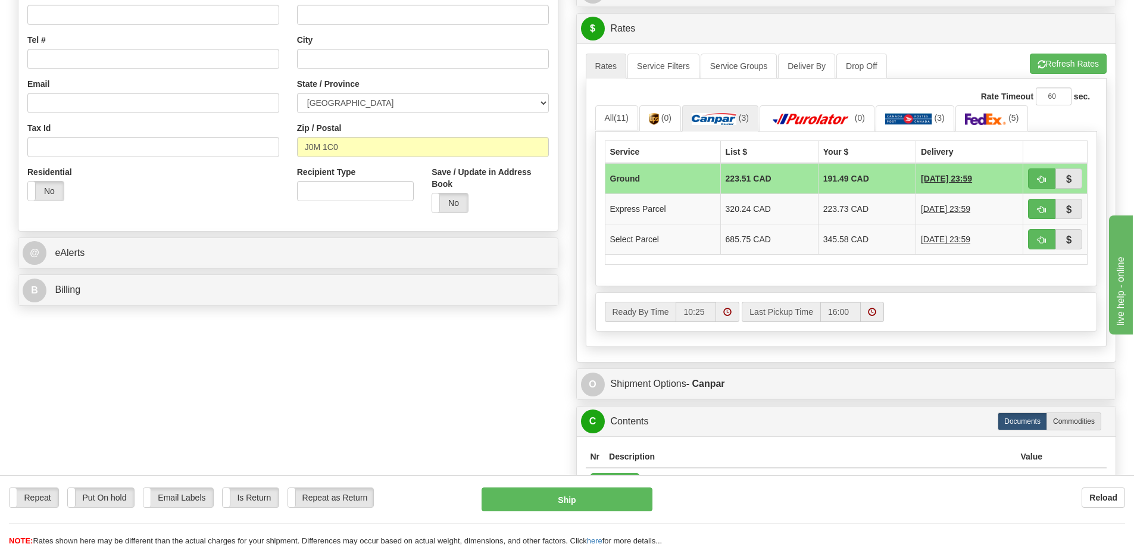
click at [910, 102] on div "Rate Timeout 60 sec." at bounding box center [846, 97] width 502 height 18
click at [925, 110] on link "(3)" at bounding box center [915, 118] width 79 height 26
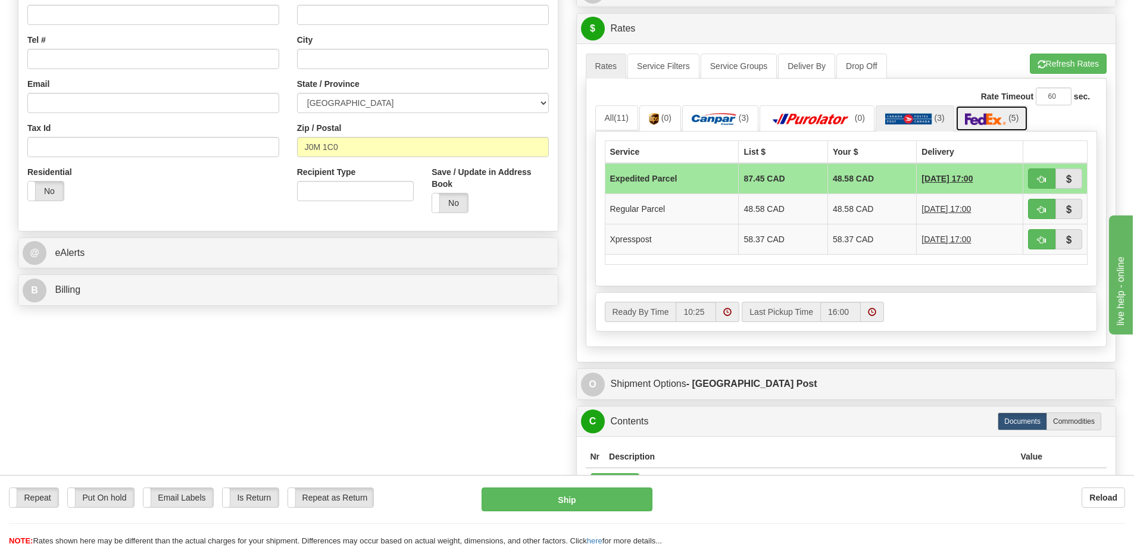
click at [1002, 121] on img at bounding box center [986, 119] width 42 height 12
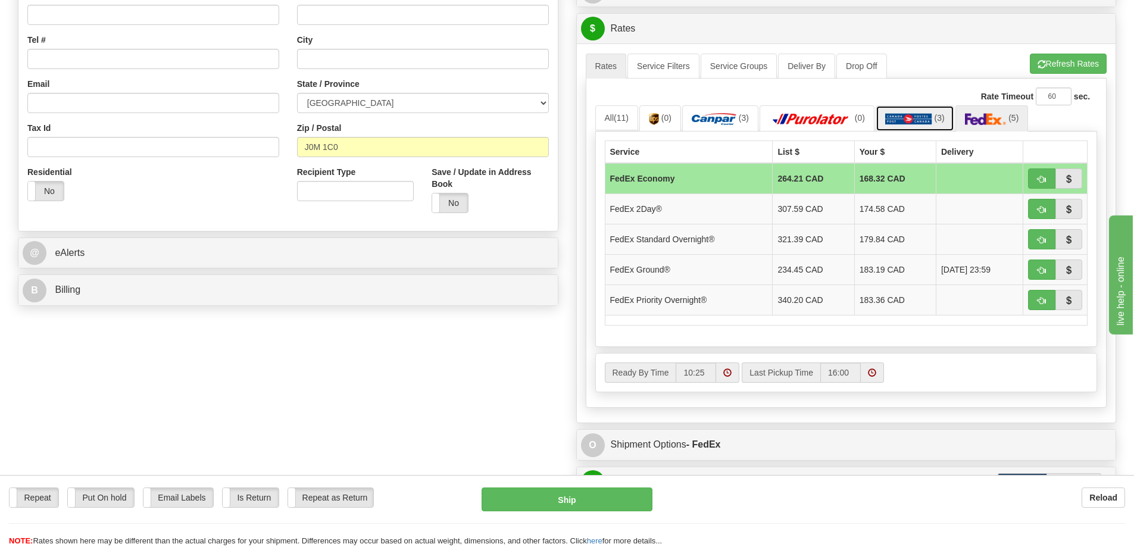
click at [899, 126] on link "(3)" at bounding box center [915, 118] width 79 height 26
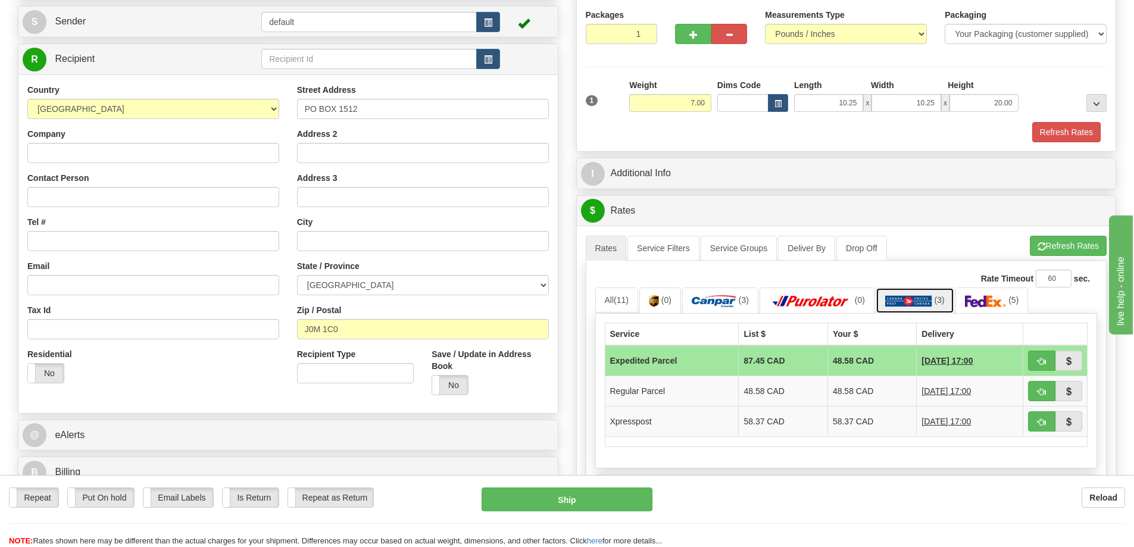
scroll to position [119, 0]
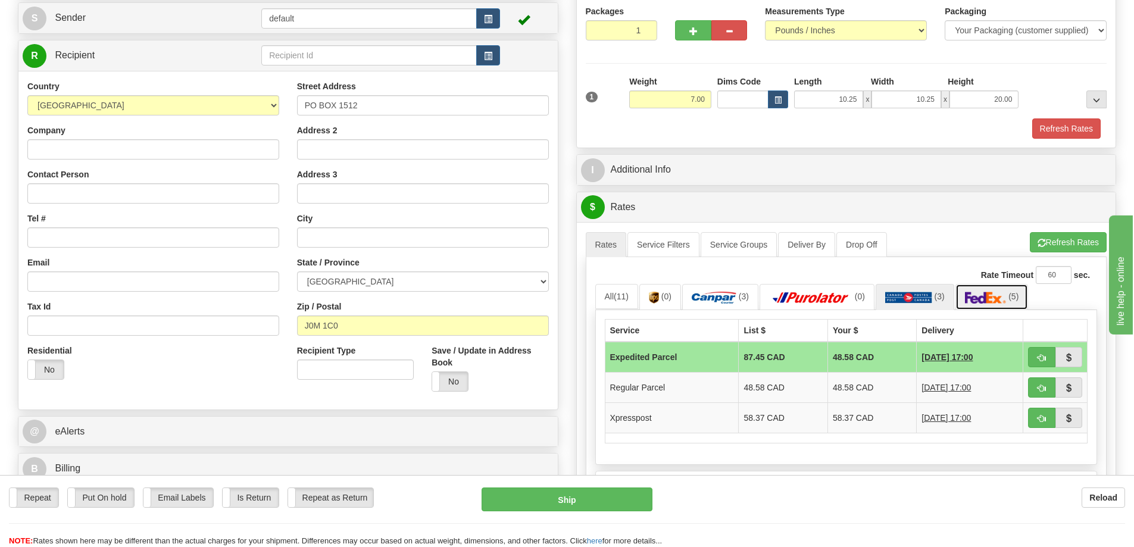
click at [985, 286] on link "(5)" at bounding box center [991, 297] width 73 height 26
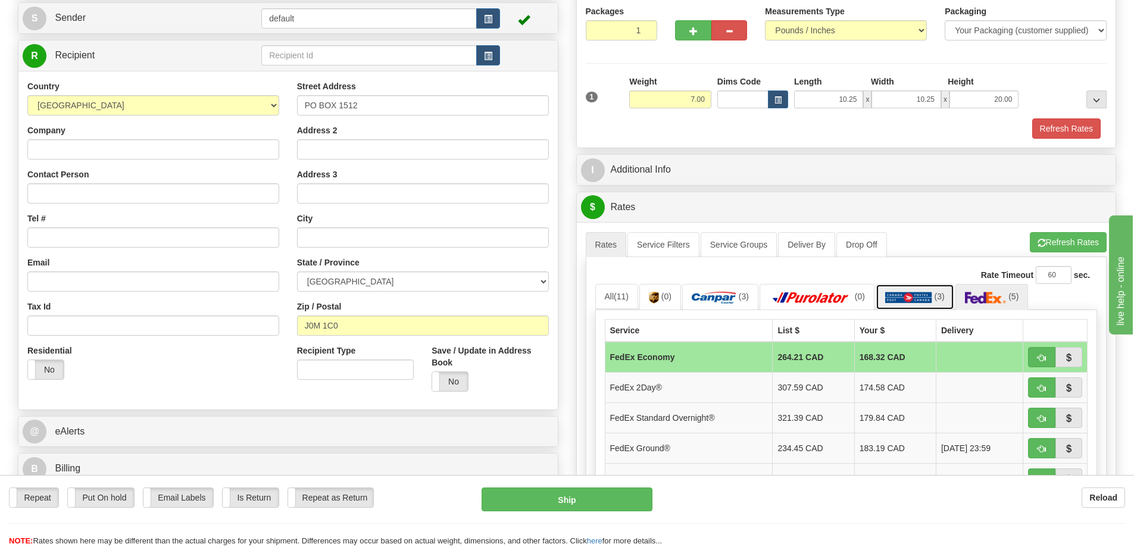
click at [914, 301] on img at bounding box center [908, 298] width 47 height 12
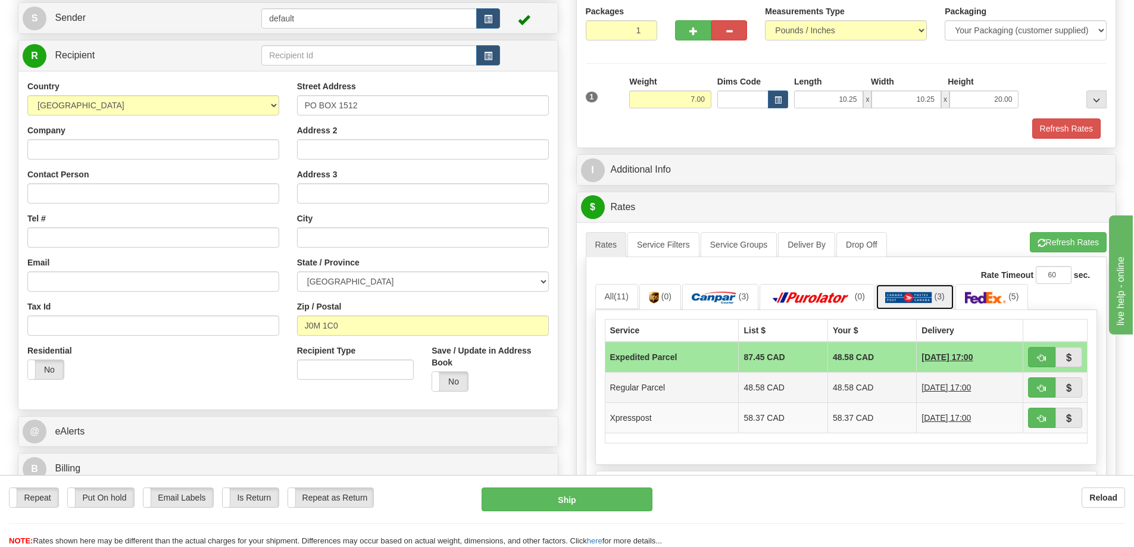
scroll to position [179, 0]
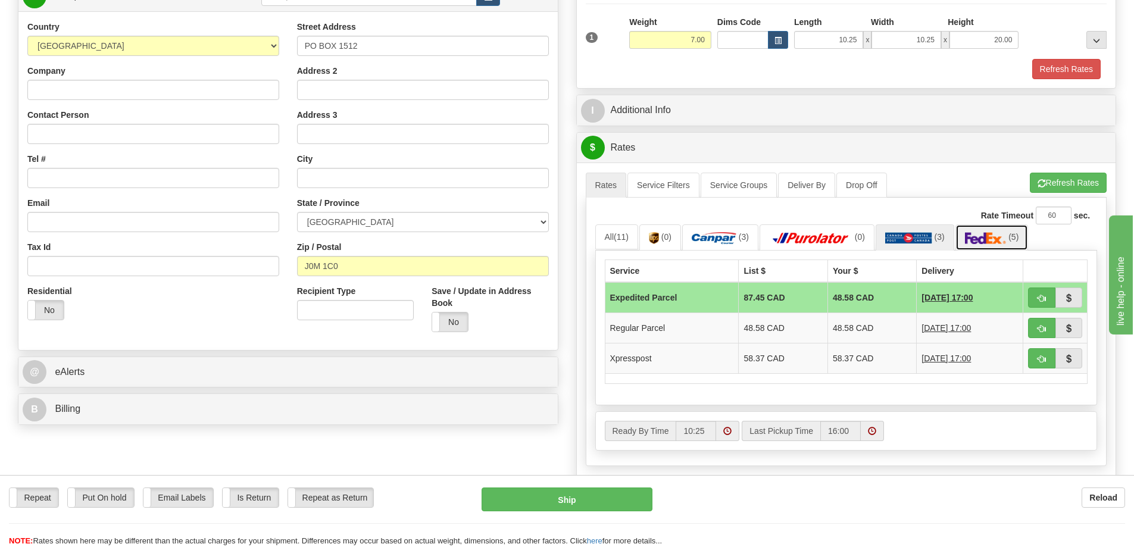
click at [968, 238] on img at bounding box center [986, 238] width 42 height 12
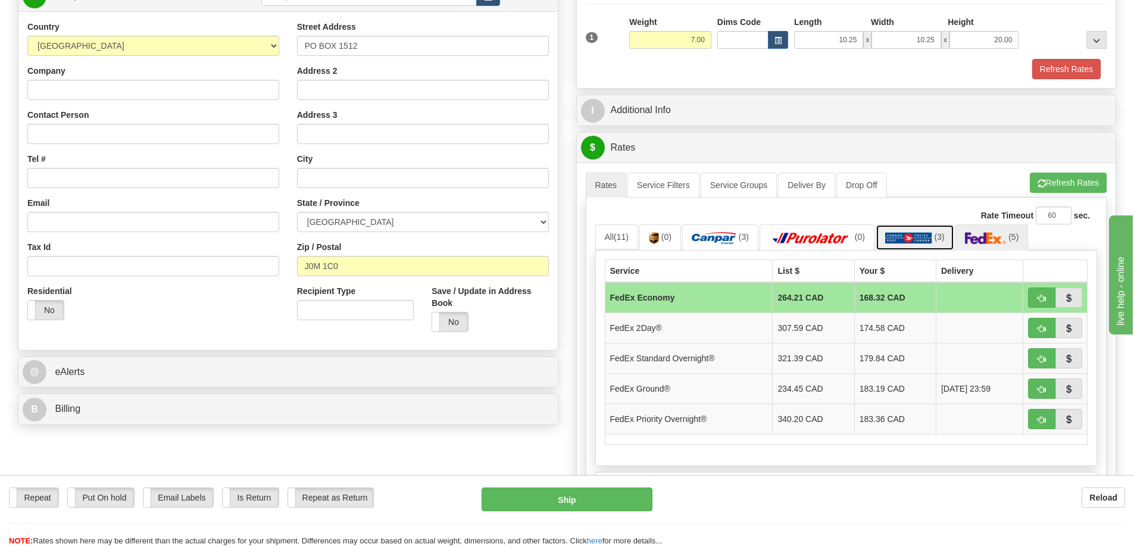
click at [923, 243] on img at bounding box center [908, 238] width 47 height 12
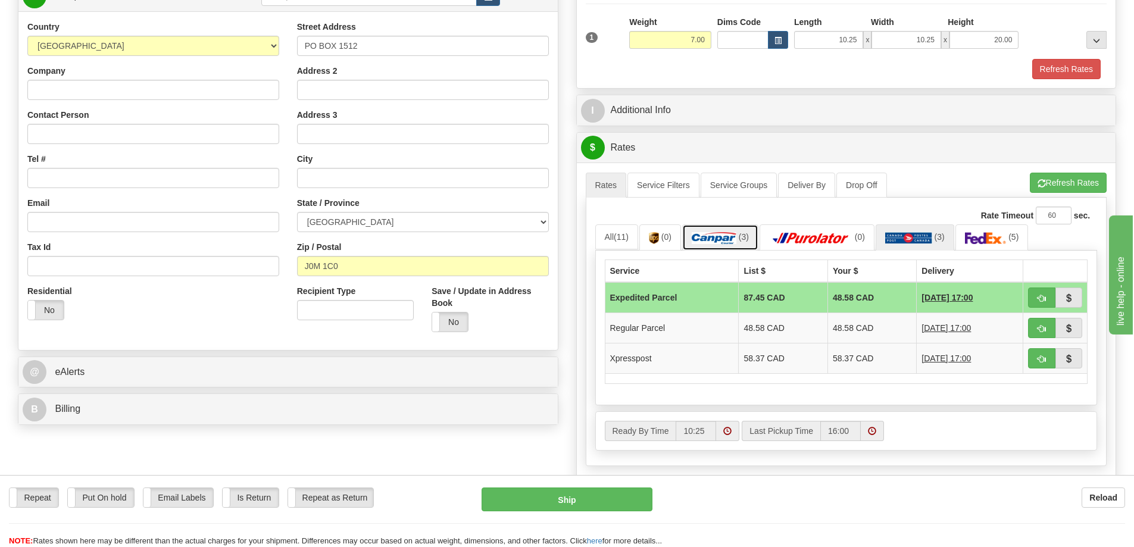
click at [715, 239] on img at bounding box center [714, 238] width 45 height 12
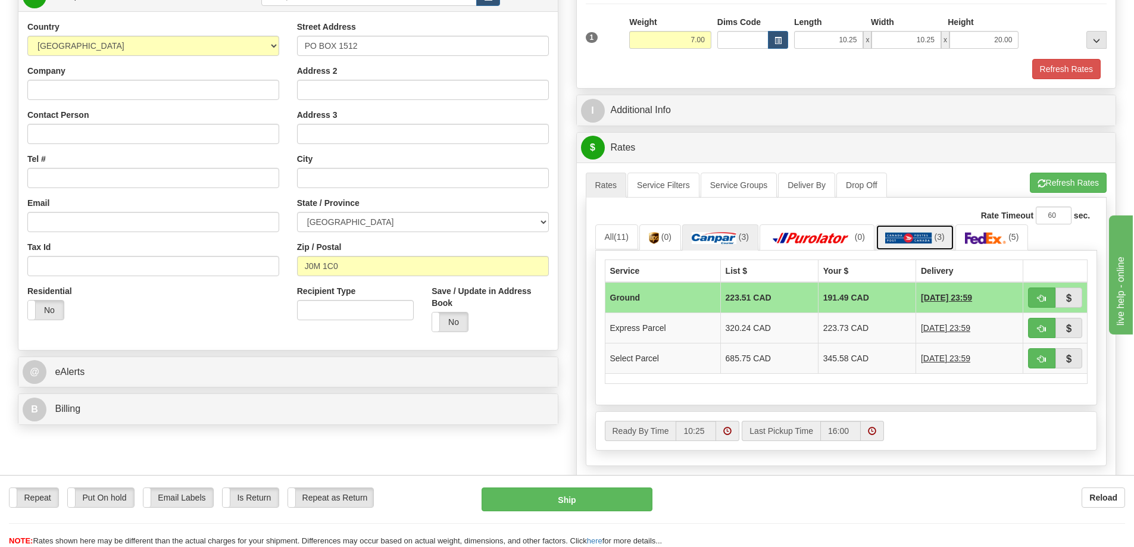
click at [917, 236] on img at bounding box center [908, 238] width 47 height 12
